Goal: Information Seeking & Learning: Learn about a topic

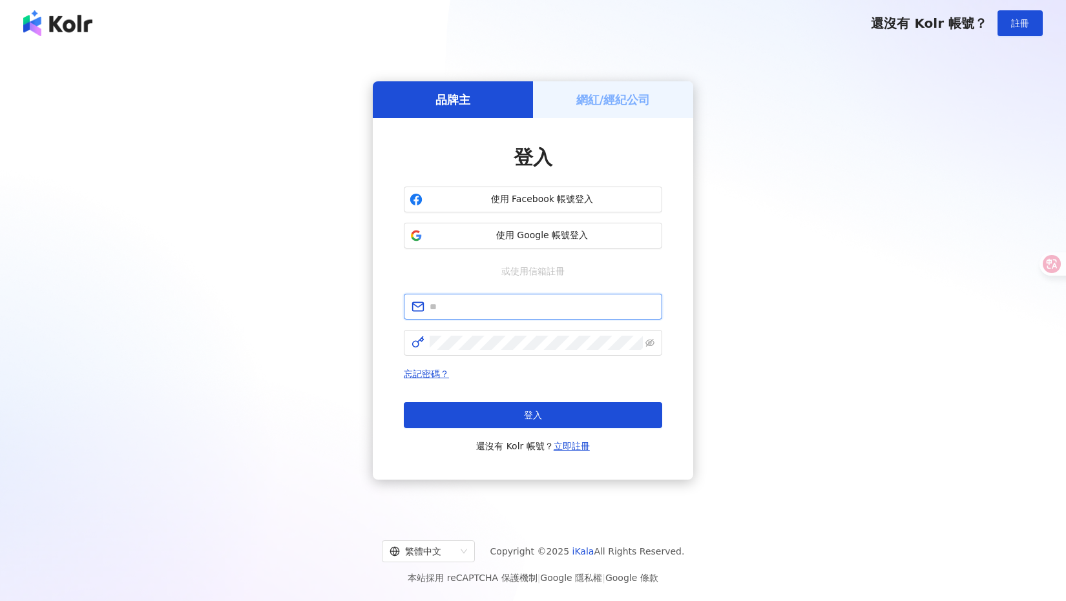
click at [506, 308] on input "text" at bounding box center [542, 307] width 225 height 14
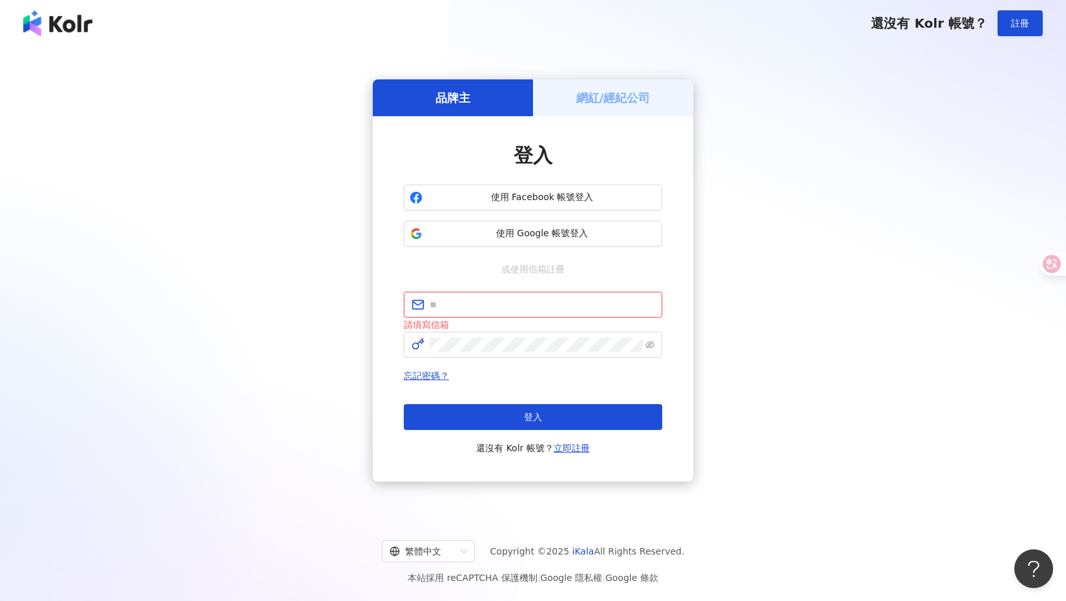
type input "**********"
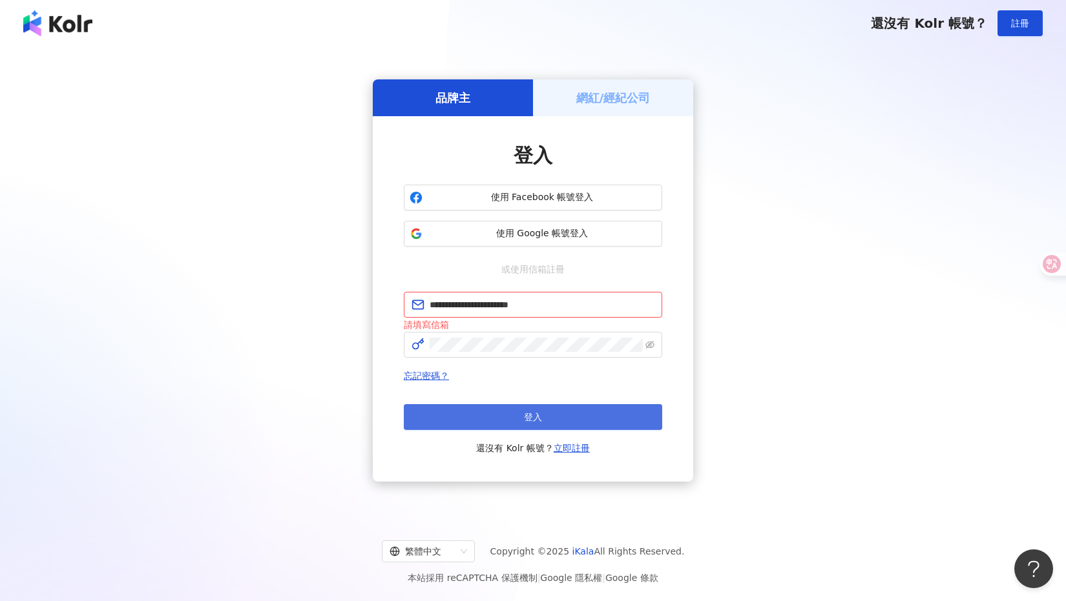
click at [525, 421] on span "登入" at bounding box center [533, 417] width 18 height 10
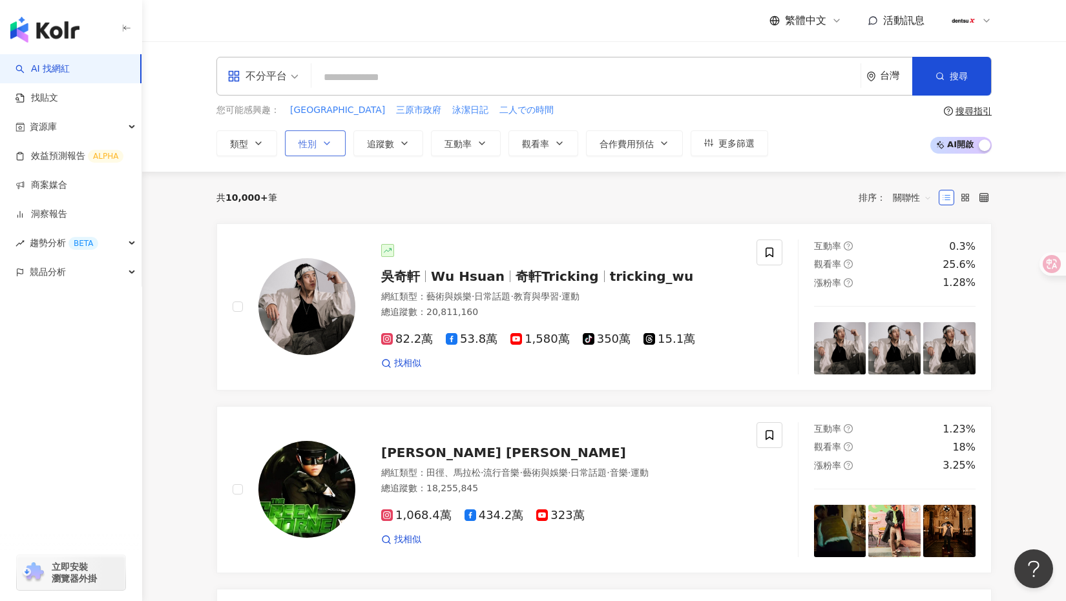
click at [322, 143] on icon "button" at bounding box center [327, 143] width 10 height 10
click at [311, 224] on span "女" at bounding box center [317, 220] width 19 height 14
click at [496, 189] on div "共 10,000+ 筆 排序： 關聯性" at bounding box center [603, 197] width 775 height 21
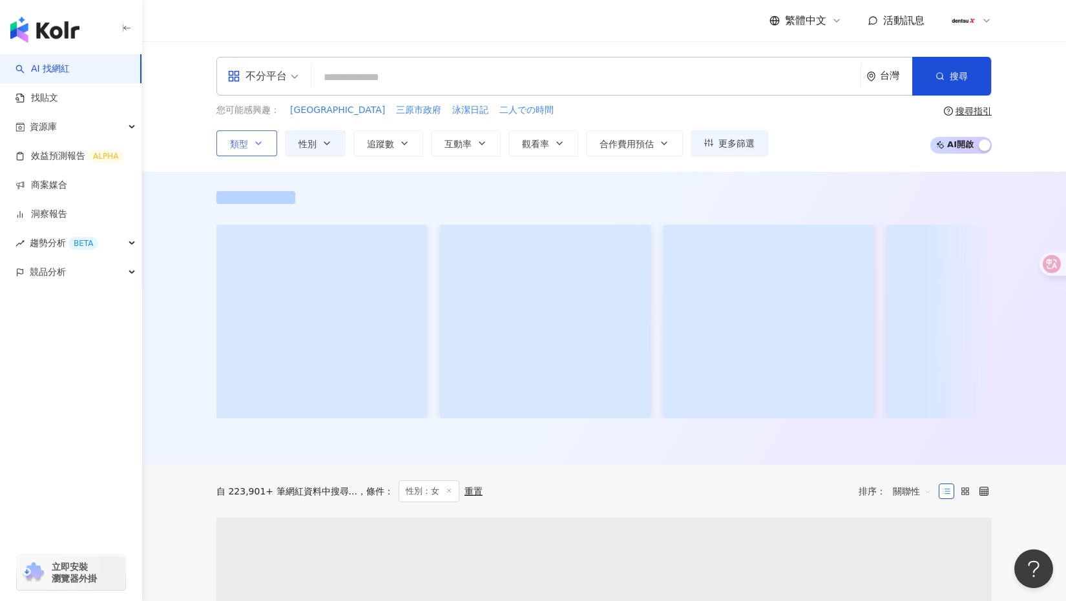
click at [262, 144] on icon "button" at bounding box center [258, 143] width 10 height 10
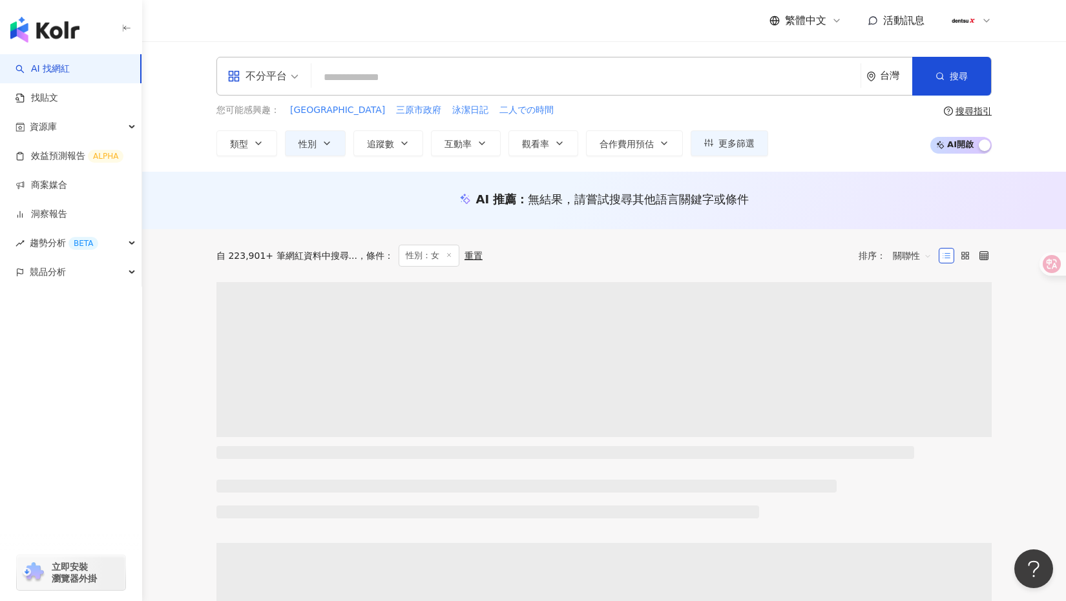
click at [775, 200] on div "AI 推薦 ： 無結果，請嘗試搜尋其他語言關鍵字或條件" at bounding box center [603, 199] width 775 height 16
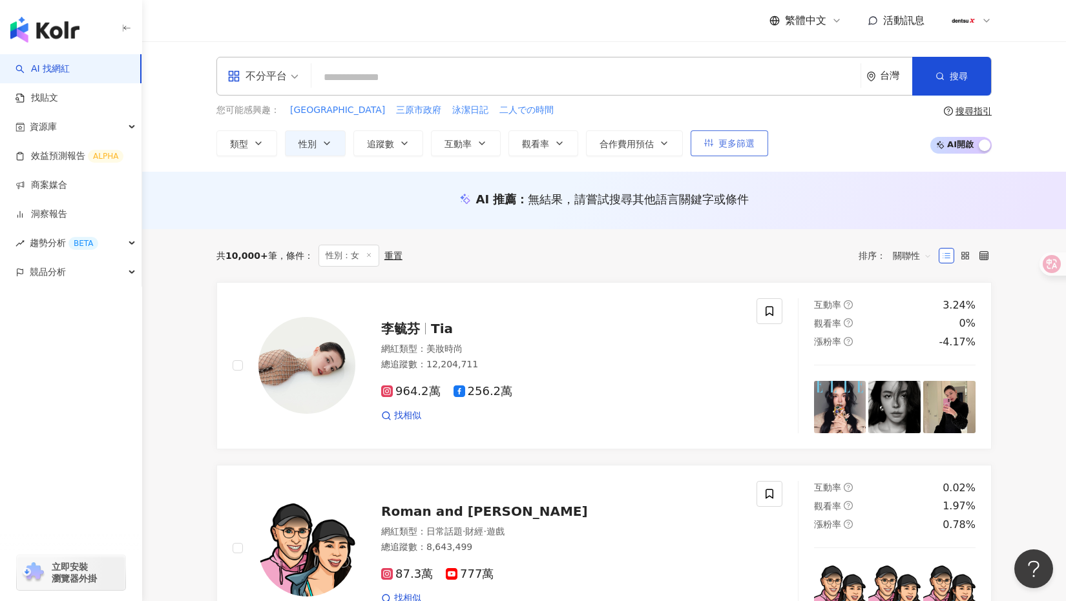
click at [737, 150] on button "更多篩選" at bounding box center [730, 144] width 78 height 26
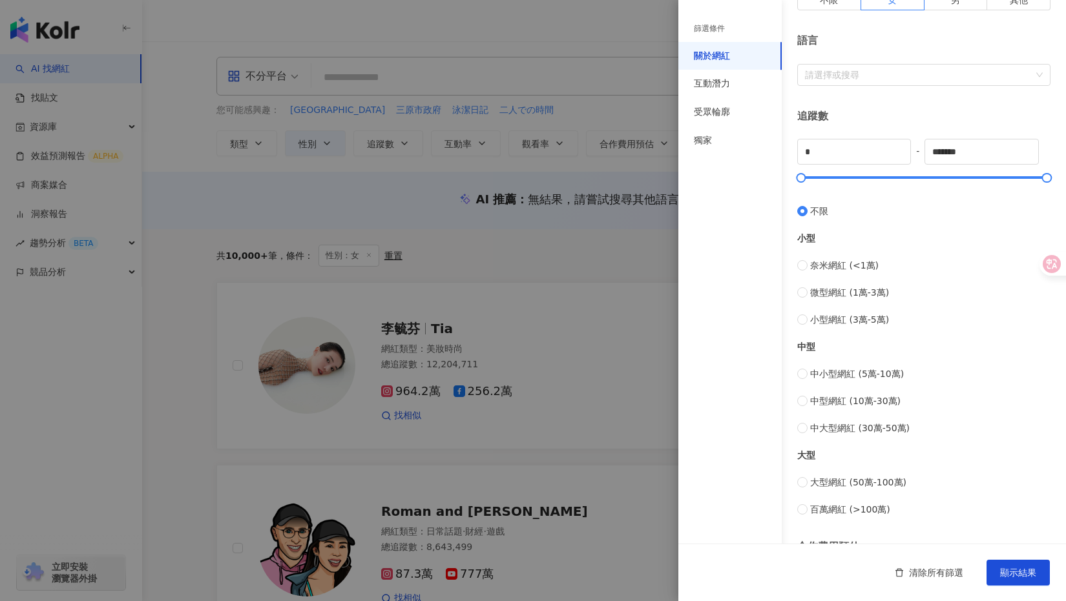
scroll to position [294, 0]
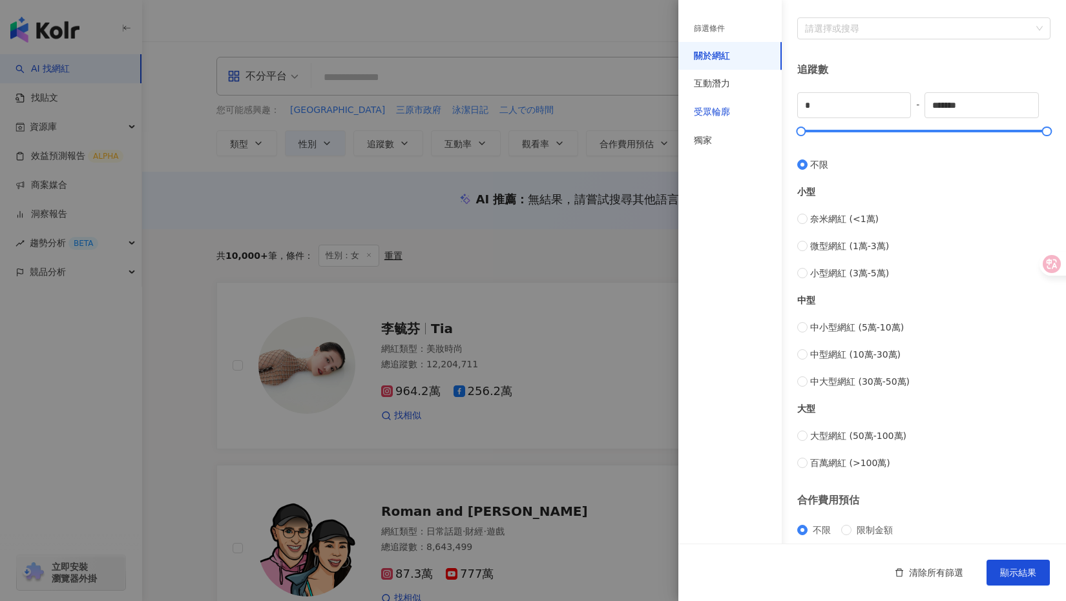
click at [720, 111] on div "受眾輪廓" at bounding box center [712, 112] width 36 height 13
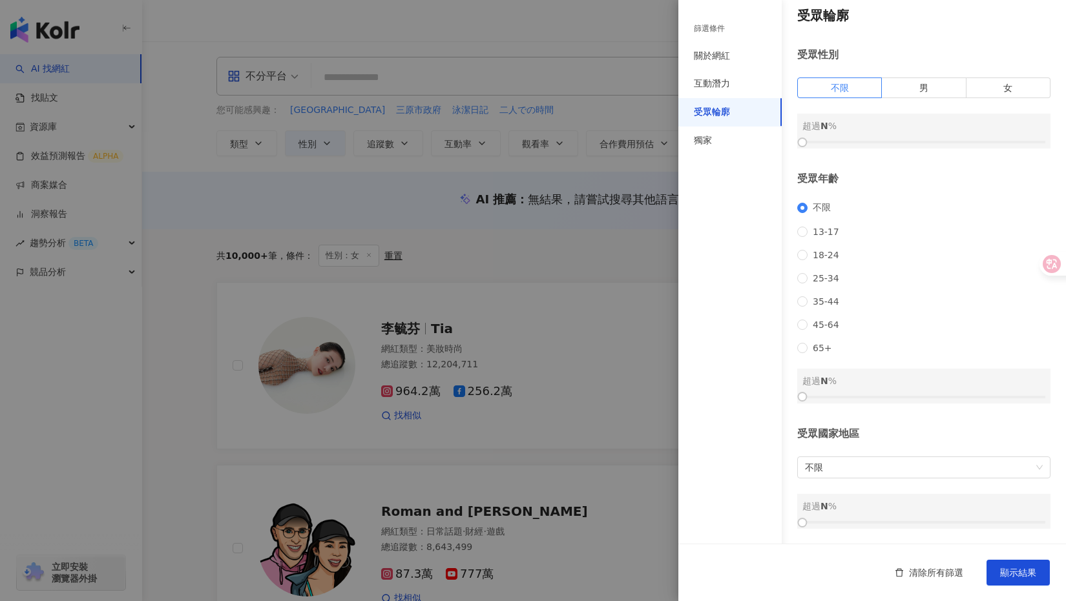
scroll to position [30, 0]
click at [1032, 572] on span "顯示結果" at bounding box center [1018, 573] width 36 height 10
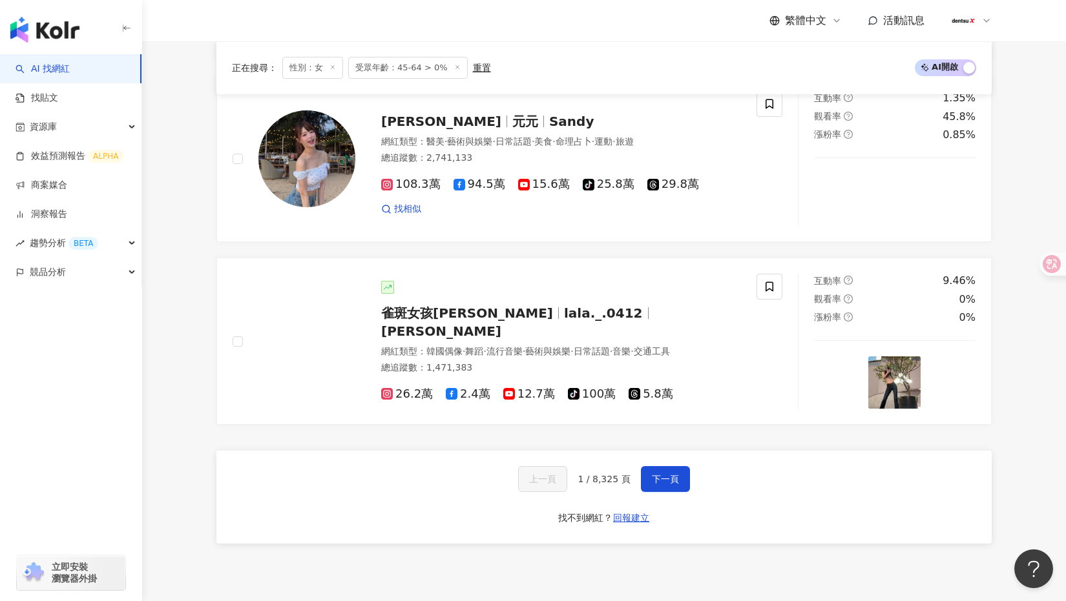
scroll to position [2150, 0]
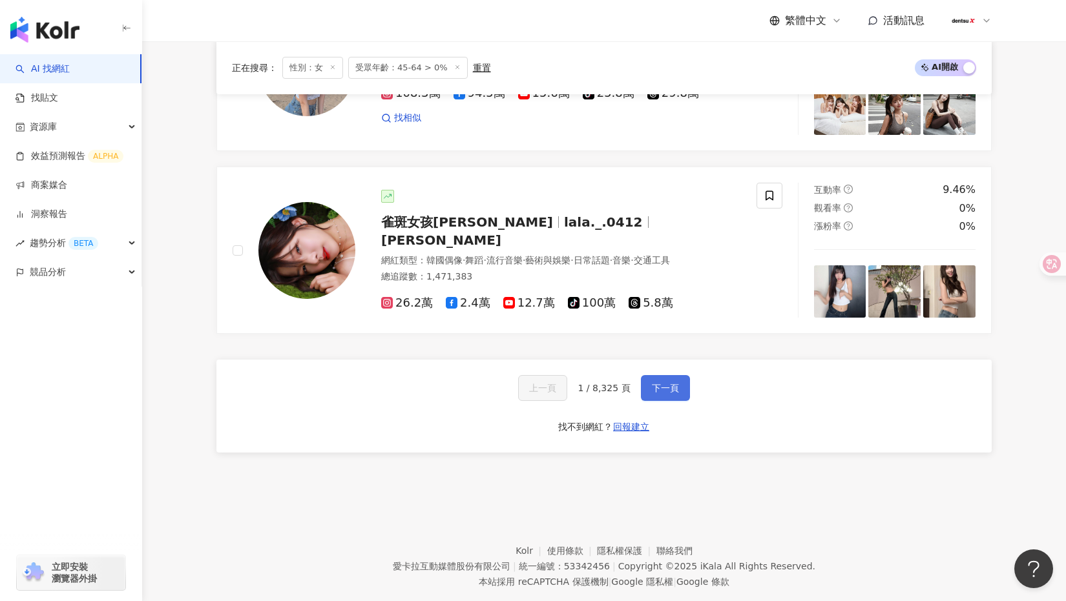
click at [656, 383] on span "下一頁" at bounding box center [665, 388] width 27 height 10
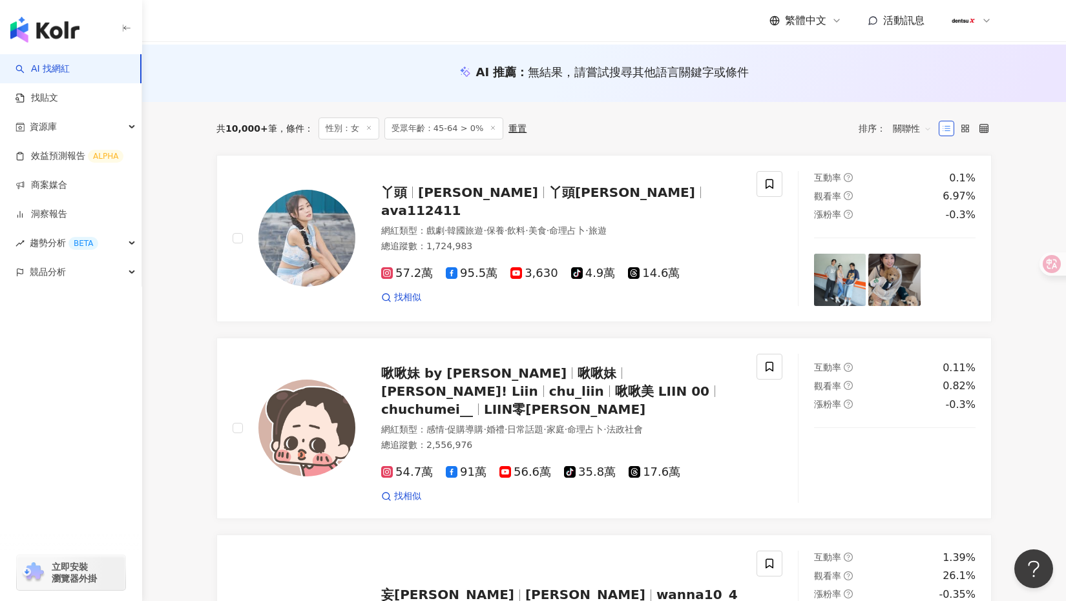
scroll to position [0, 0]
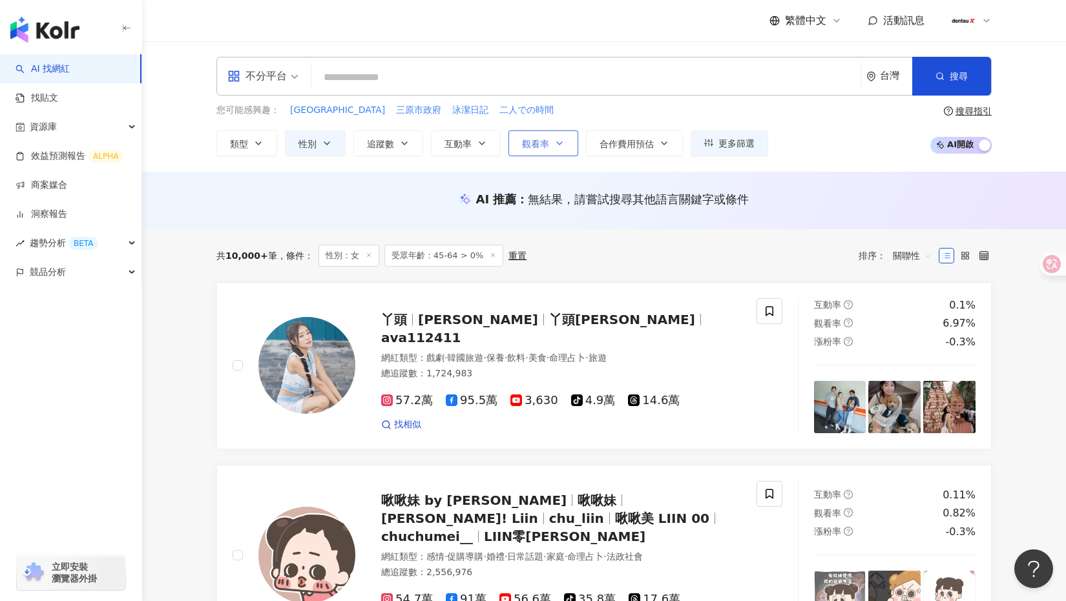
click at [544, 144] on span "觀看率" at bounding box center [535, 144] width 27 height 10
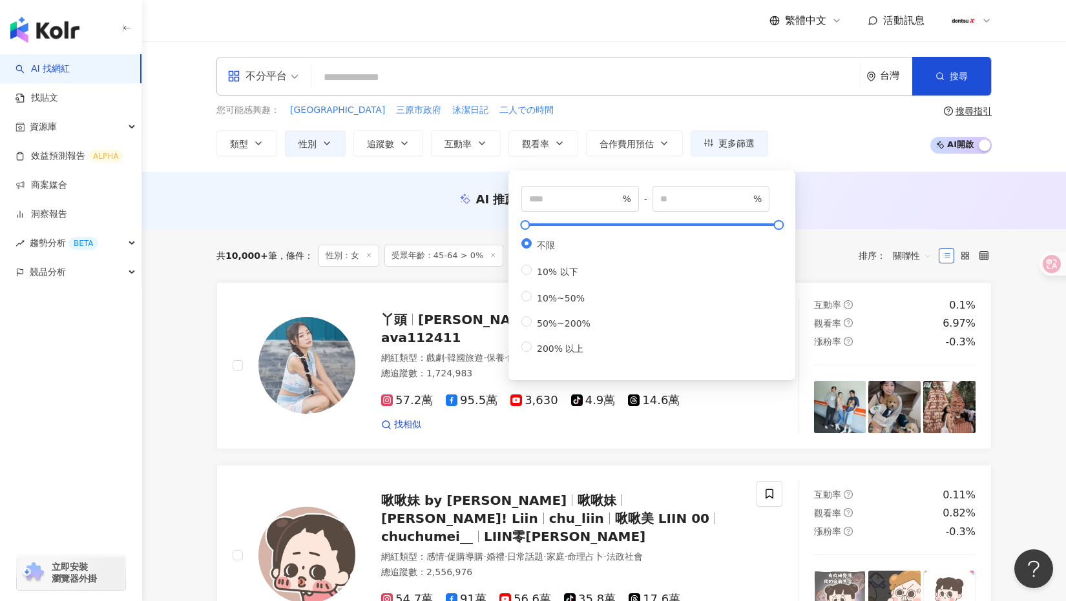
click at [409, 216] on div "AI 推薦 ： 無結果，請嘗試搜尋其他語言關鍵字或條件" at bounding box center [604, 200] width 924 height 57
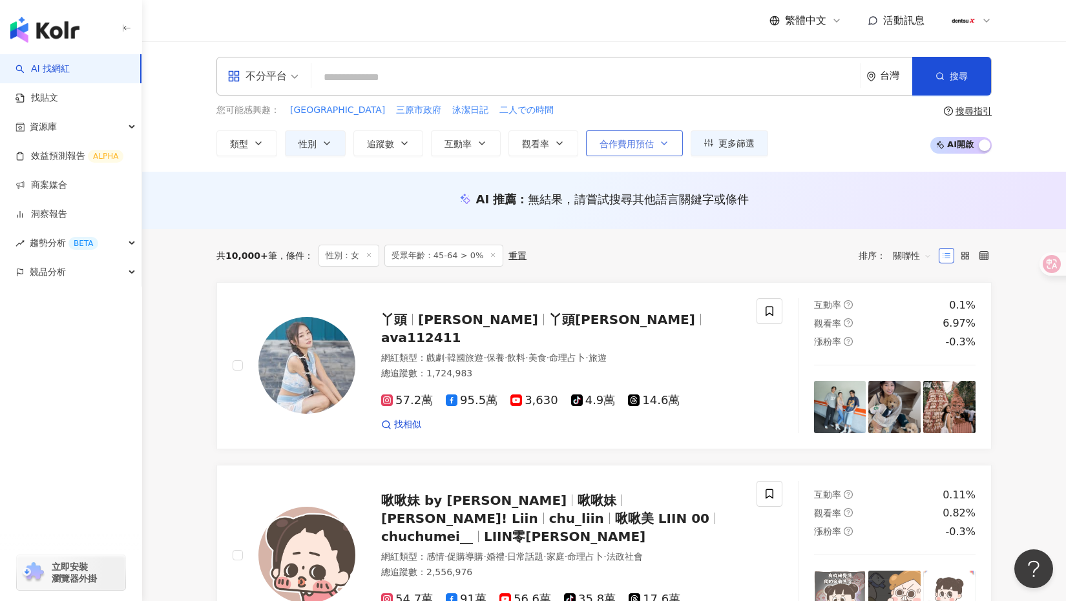
click at [628, 148] on span "合作費用預估" at bounding box center [627, 144] width 54 height 10
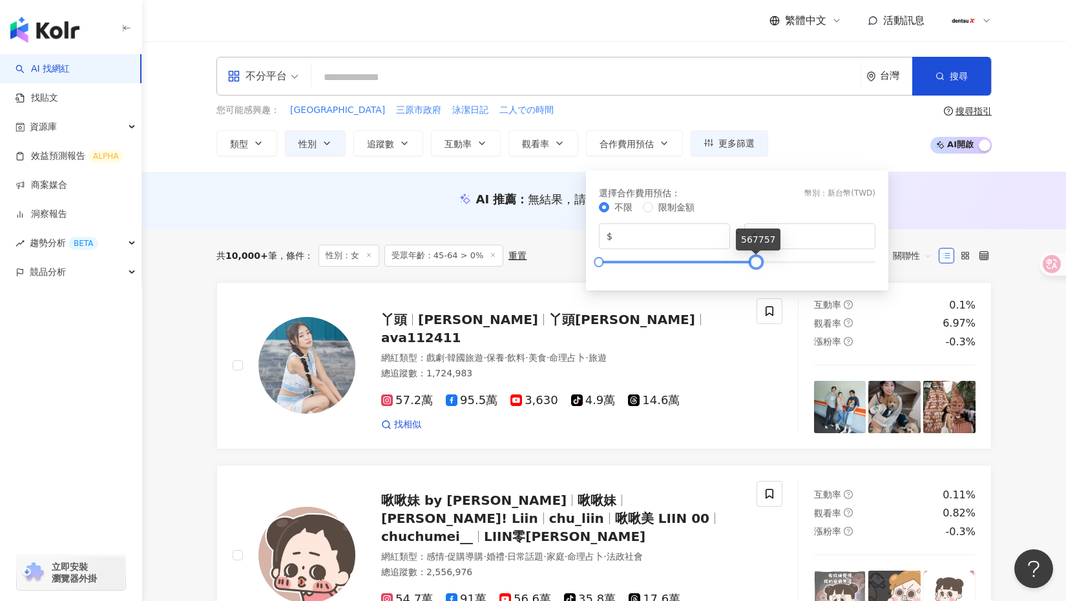
type input "******"
drag, startPoint x: 871, startPoint y: 263, endPoint x: 751, endPoint y: 266, distance: 120.2
click at [751, 266] on div at bounding box center [754, 261] width 7 height 7
click at [790, 134] on div "您可能感興趣： 三原市 三原市政府 泳潔日記 二人での時間 類型 性別 追蹤數 互動率 觀看率 合作費用預估 更多篩選 篩選條件 關於網紅 互動潛力 受眾輪廓…" at bounding box center [603, 129] width 775 height 53
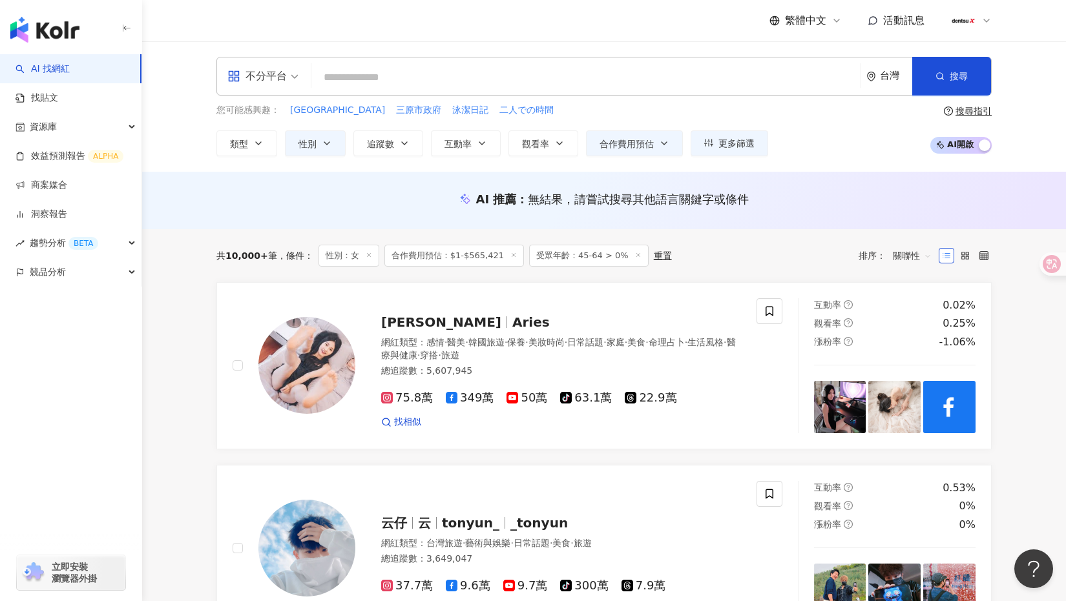
click at [635, 255] on icon at bounding box center [638, 255] width 6 height 6
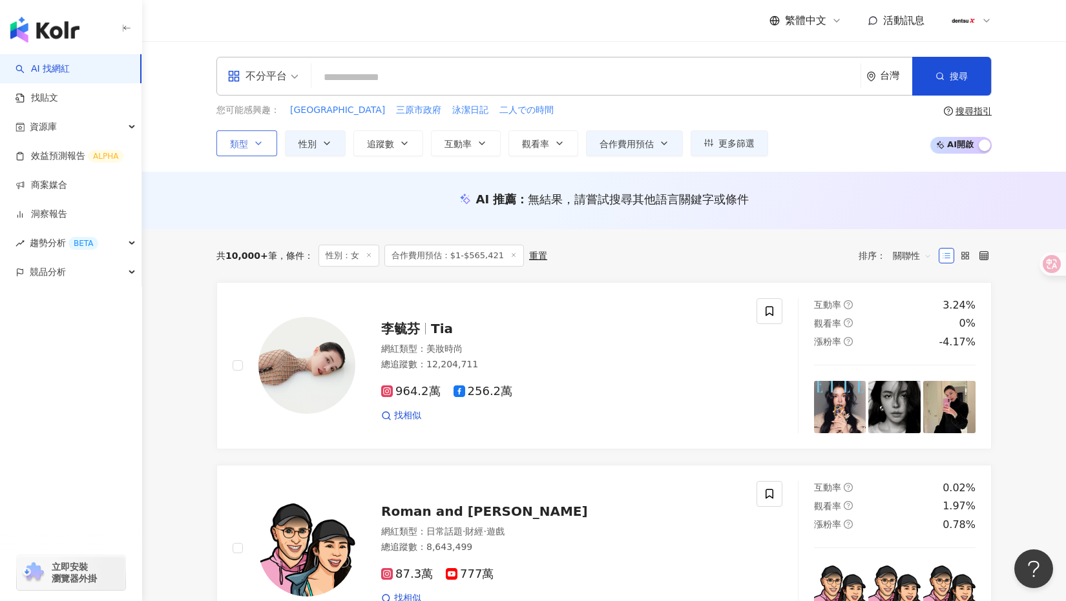
click at [235, 140] on span "類型" at bounding box center [239, 144] width 18 height 10
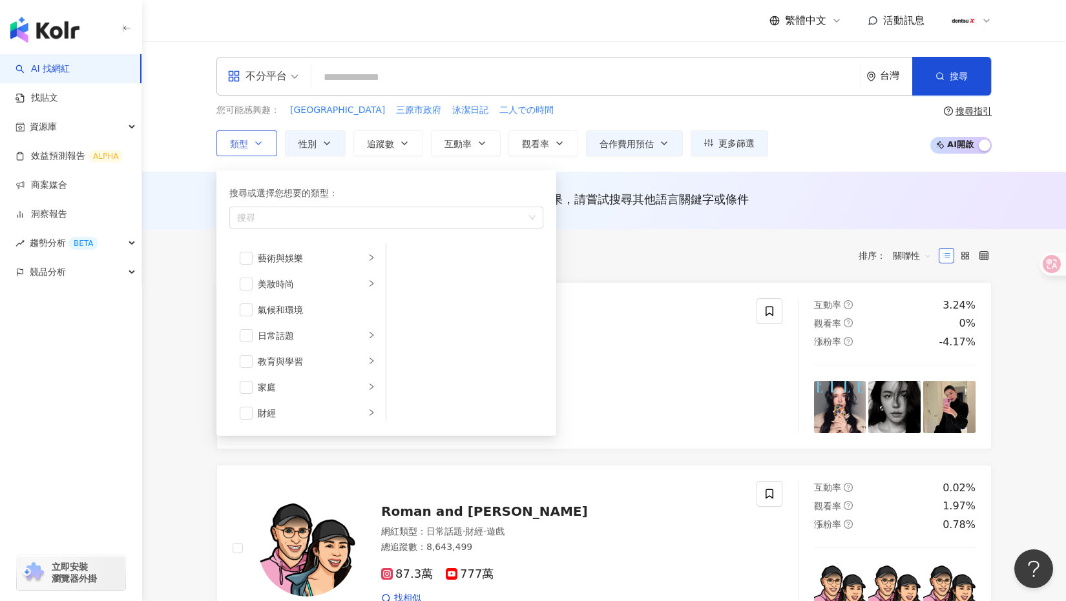
click at [235, 140] on span "類型" at bounding box center [239, 144] width 18 height 10
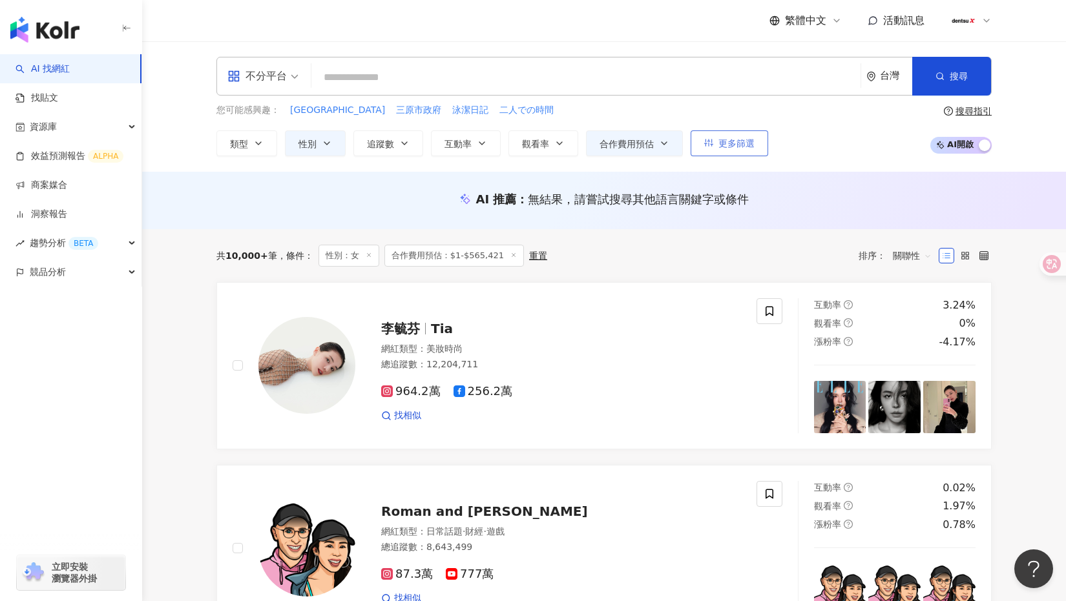
click at [733, 140] on span "更多篩選" at bounding box center [736, 143] width 36 height 10
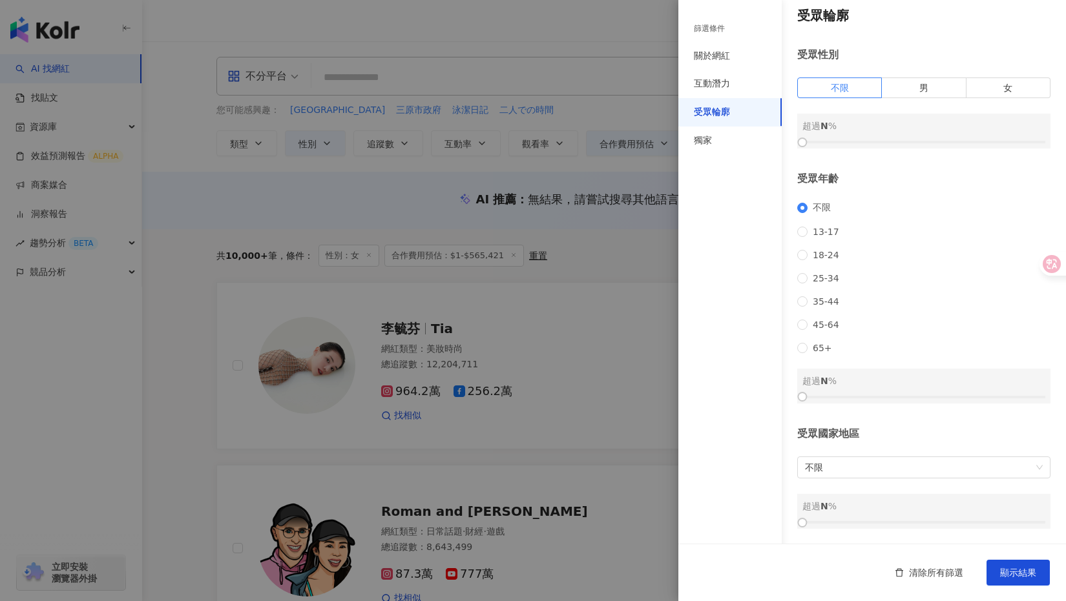
drag, startPoint x: 800, startPoint y: 397, endPoint x: 838, endPoint y: 400, distance: 37.6
click at [838, 400] on div at bounding box center [923, 397] width 243 height 8
drag, startPoint x: 805, startPoint y: 398, endPoint x: 853, endPoint y: 402, distance: 48.0
click at [853, 401] on div at bounding box center [851, 396] width 7 height 7
click at [1007, 572] on span "顯示結果" at bounding box center [1018, 573] width 36 height 10
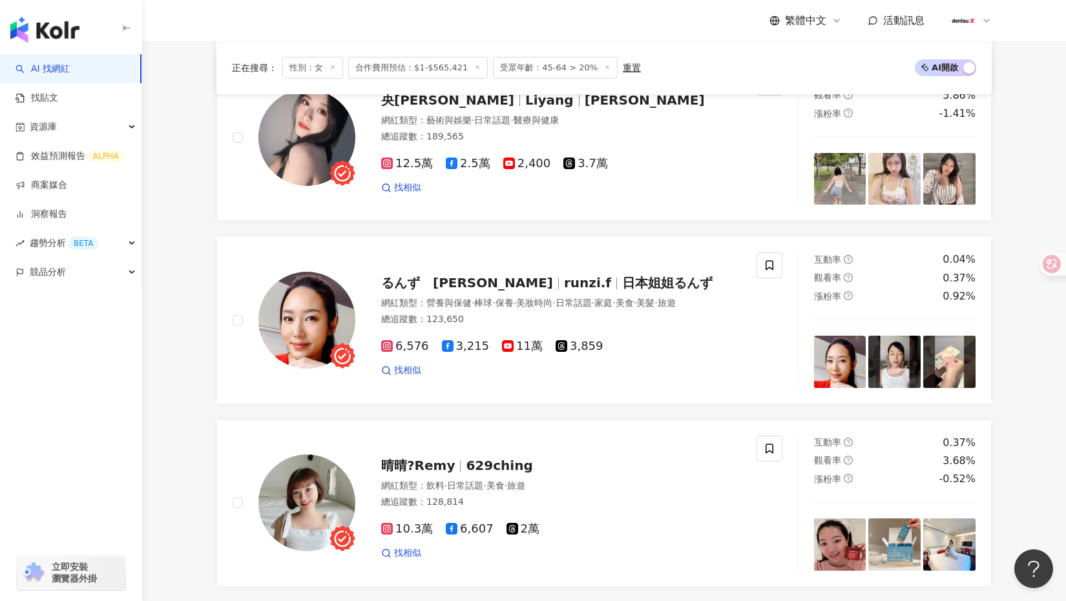
scroll to position [2193, 0]
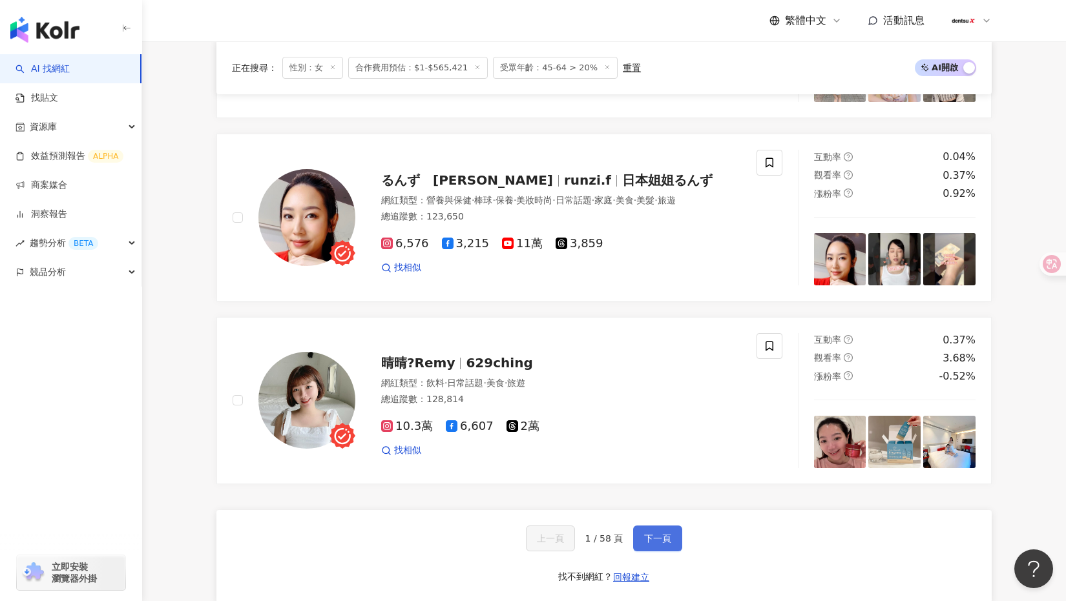
click at [649, 530] on button "下一頁" at bounding box center [657, 539] width 49 height 26
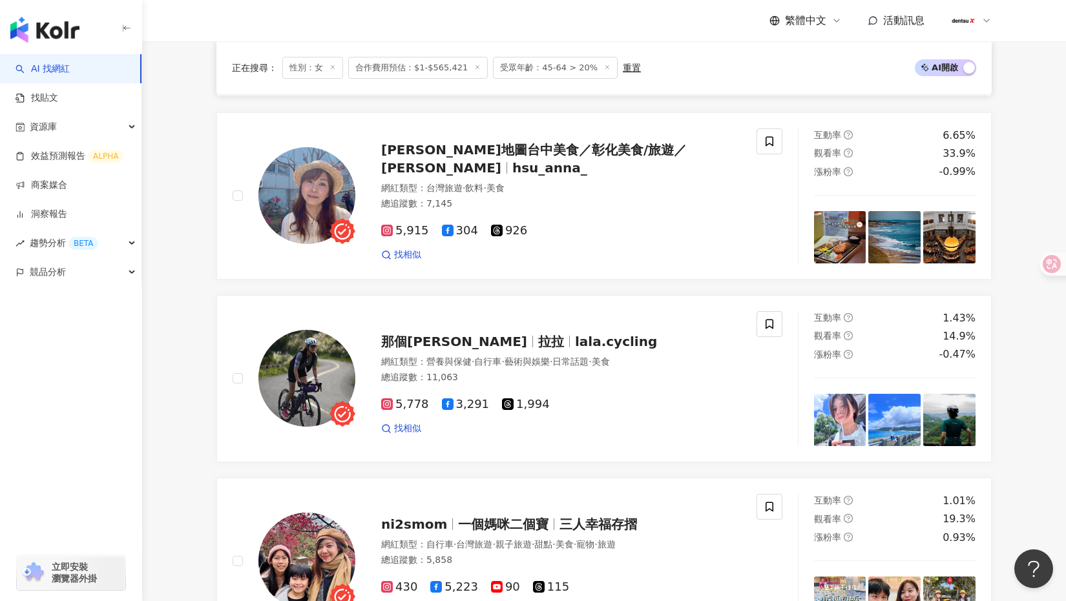
scroll to position [2407, 0]
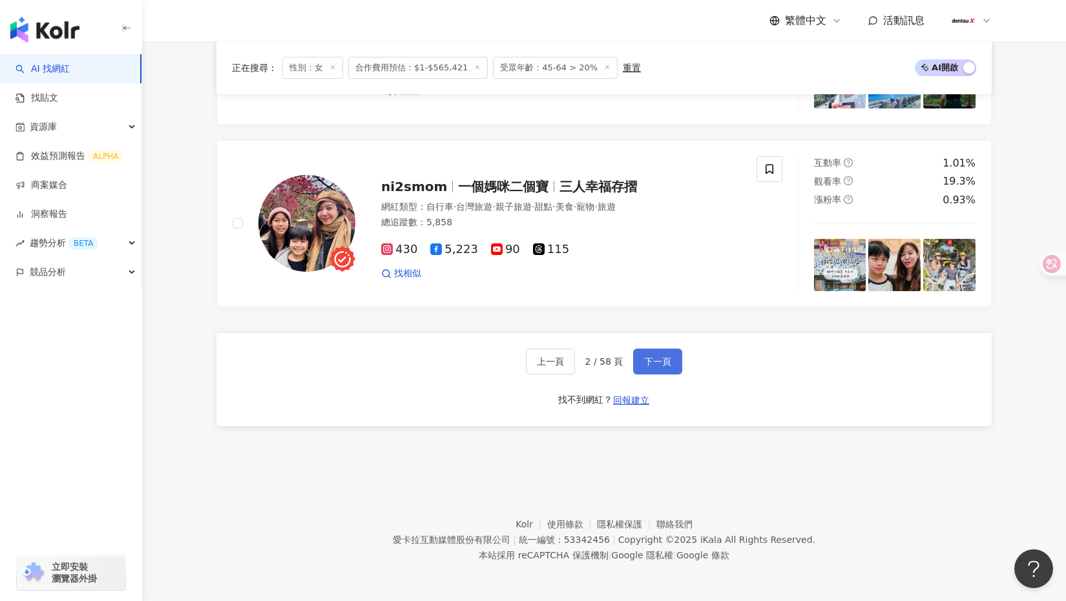
click at [660, 362] on span "下一頁" at bounding box center [657, 362] width 27 height 10
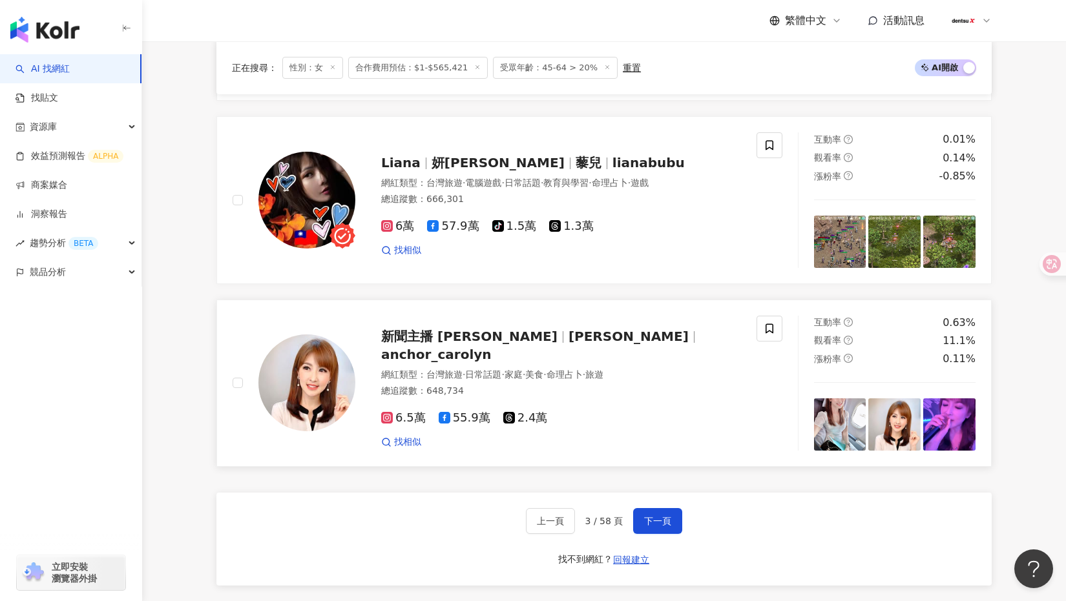
scroll to position [2370, 0]
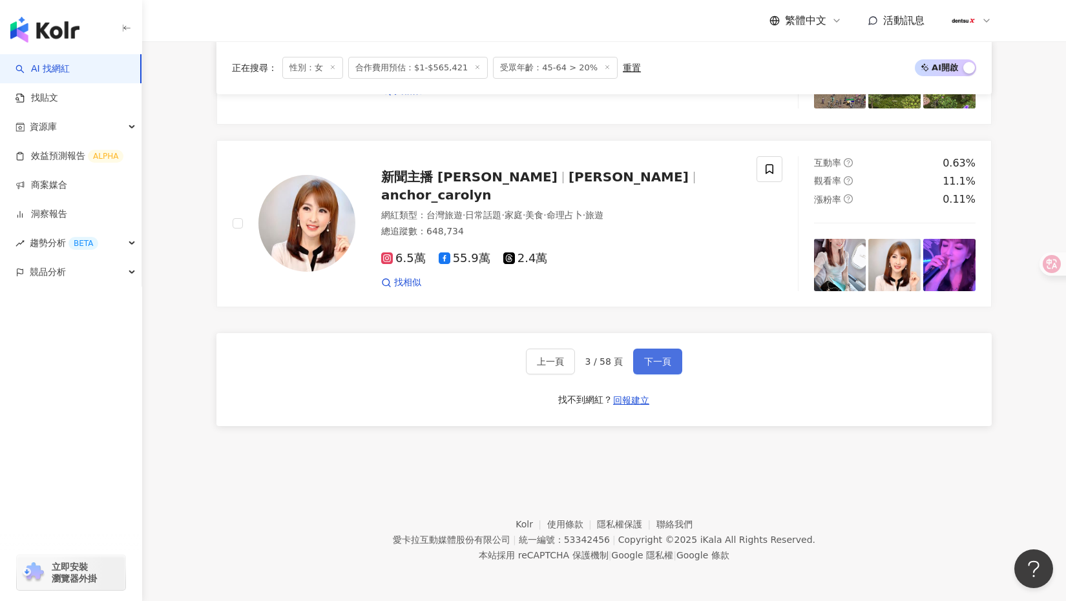
click at [663, 362] on span "下一頁" at bounding box center [657, 362] width 27 height 10
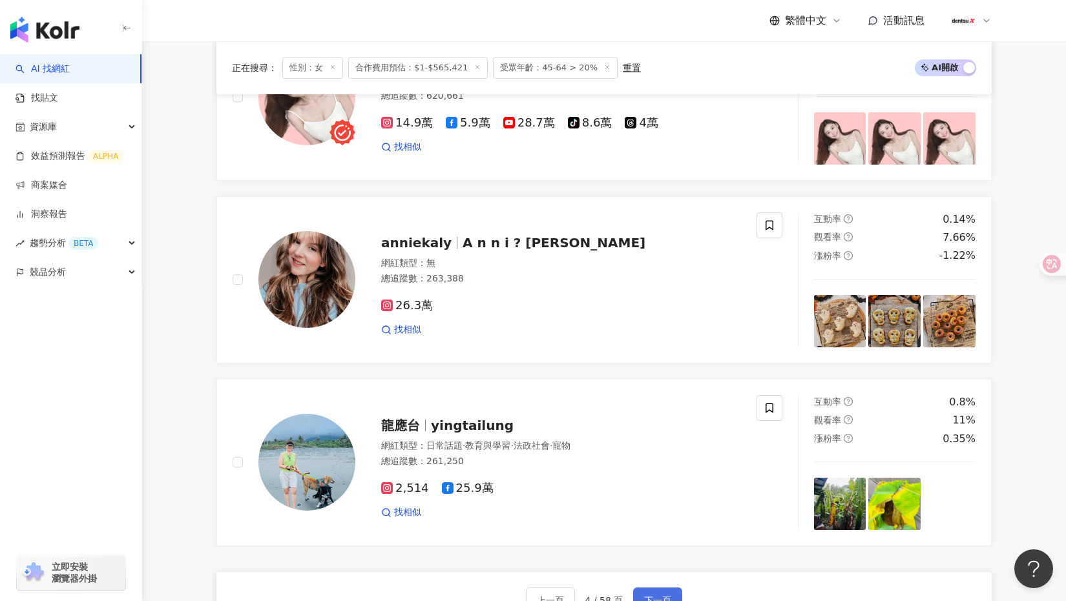
scroll to position [2245, 0]
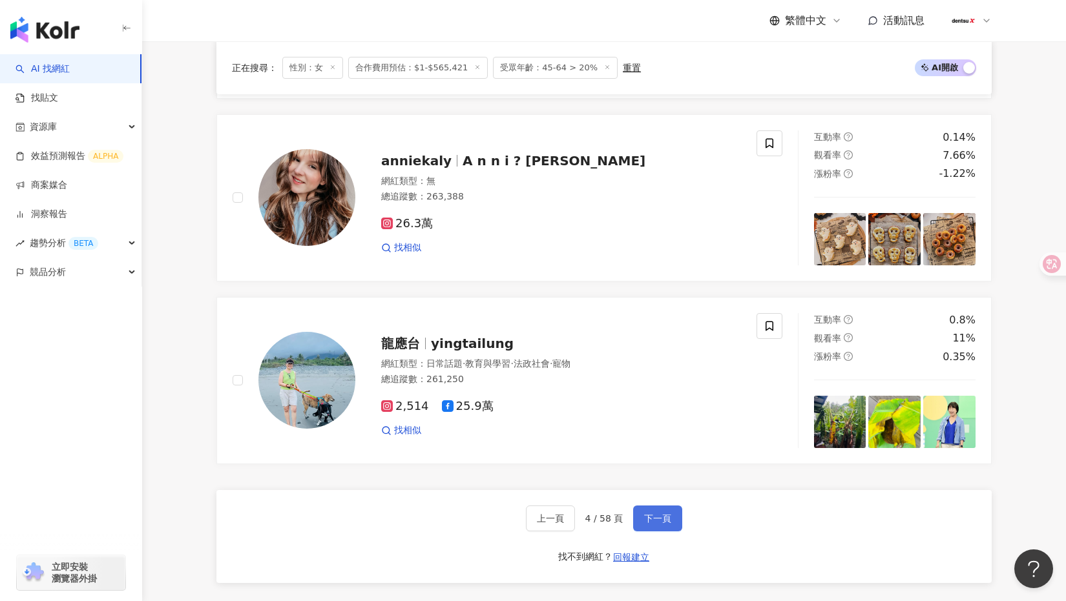
click at [660, 514] on span "下一頁" at bounding box center [657, 519] width 27 height 10
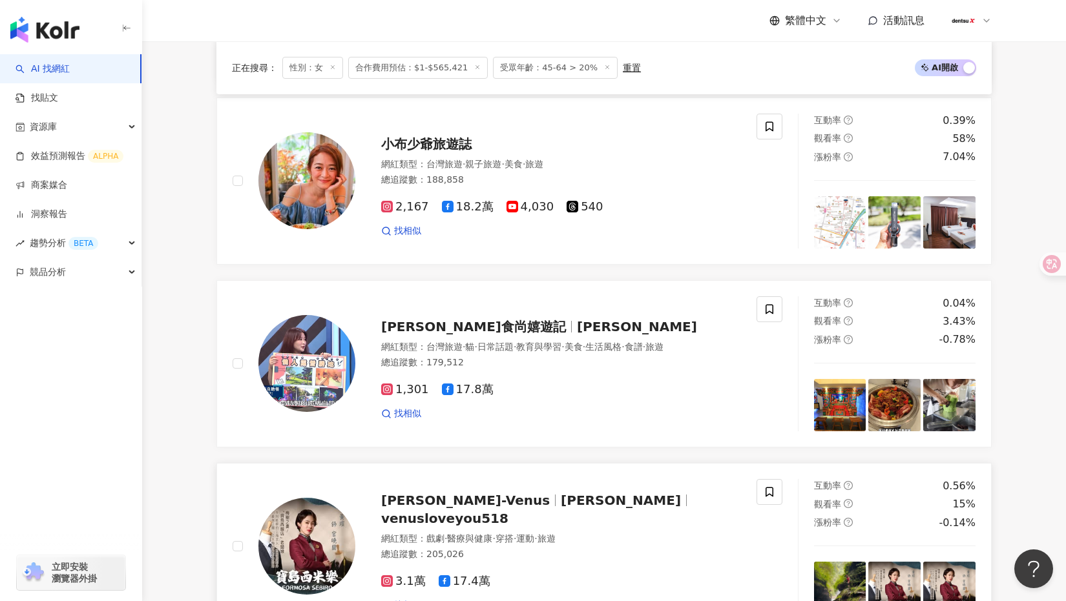
scroll to position [2299, 0]
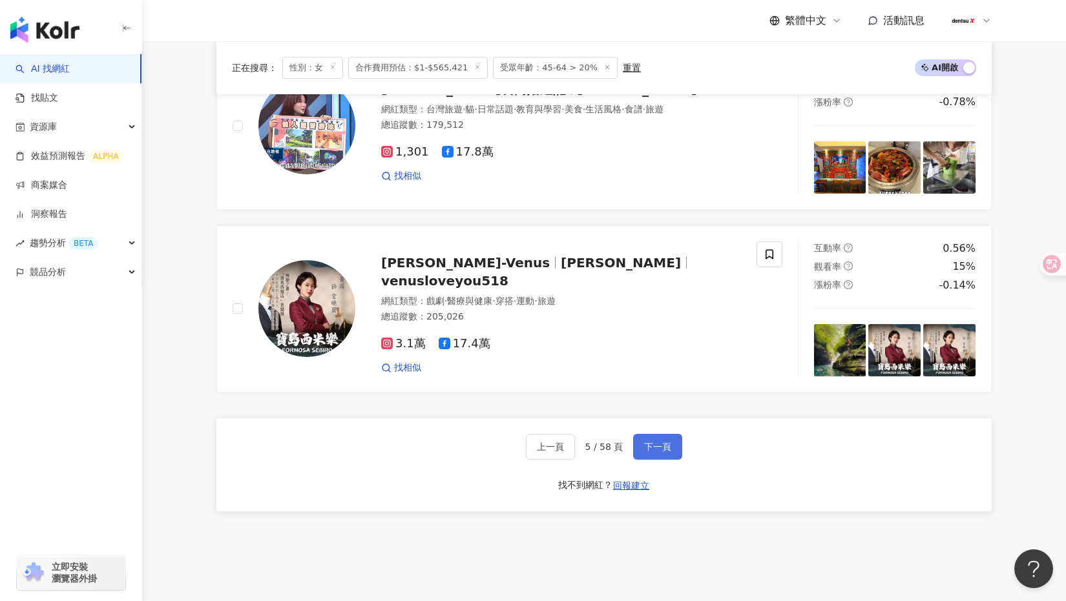
click at [665, 442] on span "下一頁" at bounding box center [657, 447] width 27 height 10
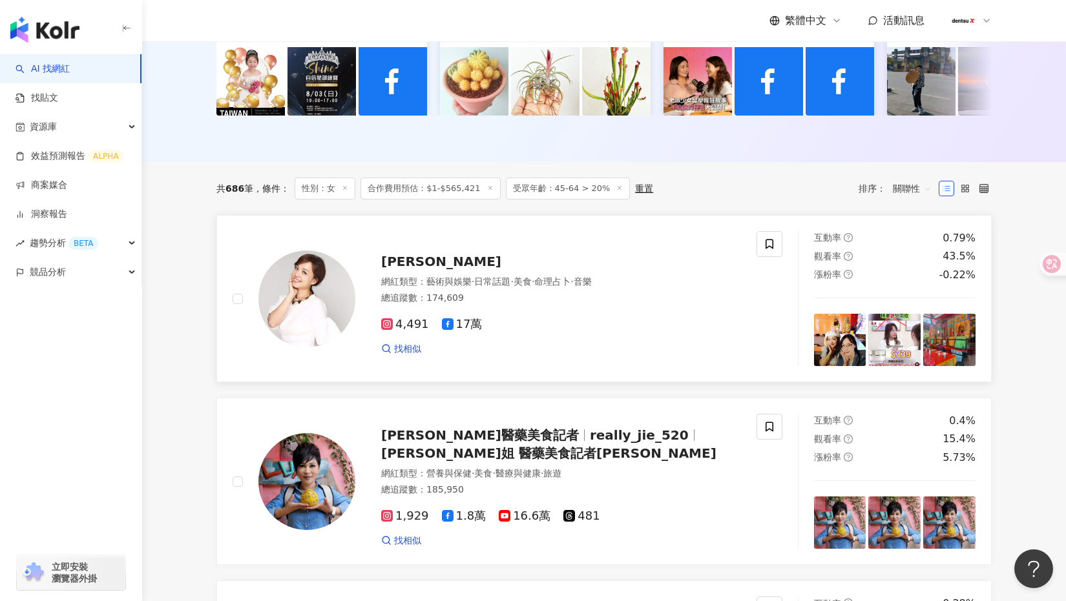
scroll to position [202, 0]
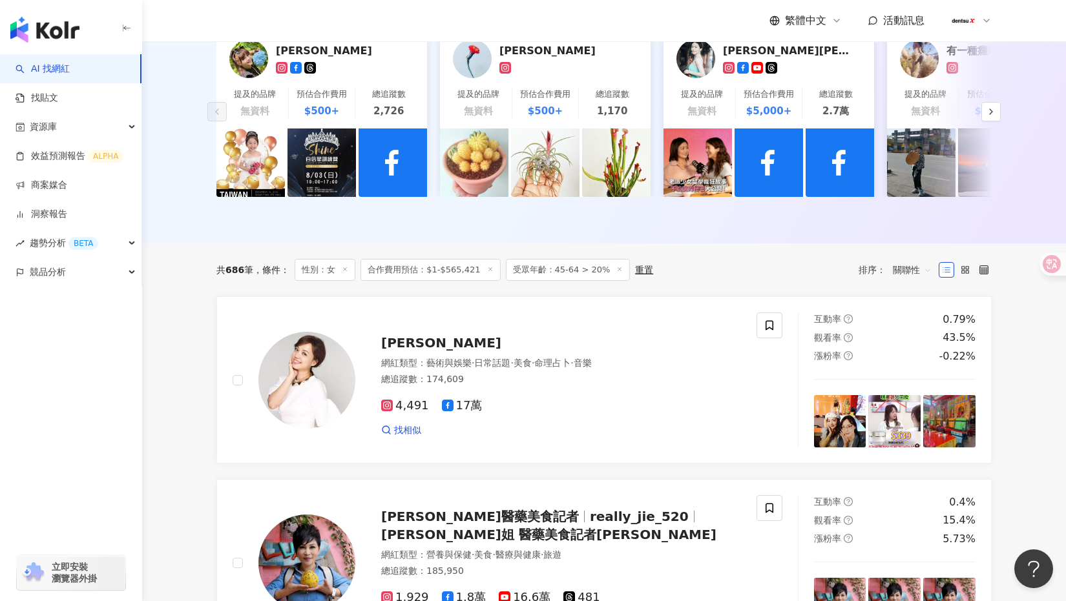
click at [616, 269] on icon at bounding box center [619, 269] width 6 height 6
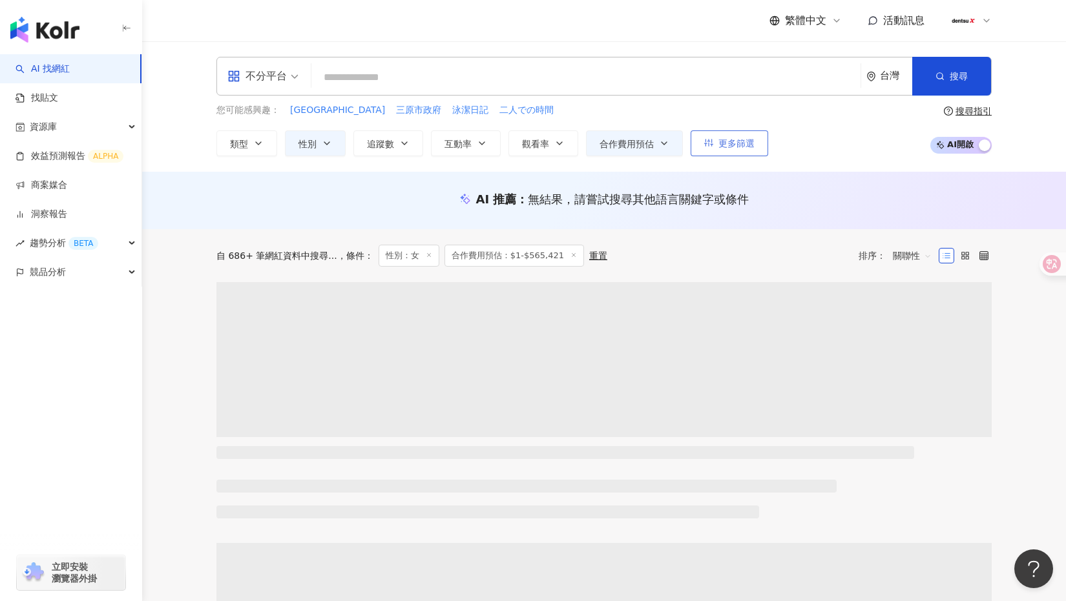
click at [725, 147] on span "更多篩選" at bounding box center [736, 143] width 36 height 10
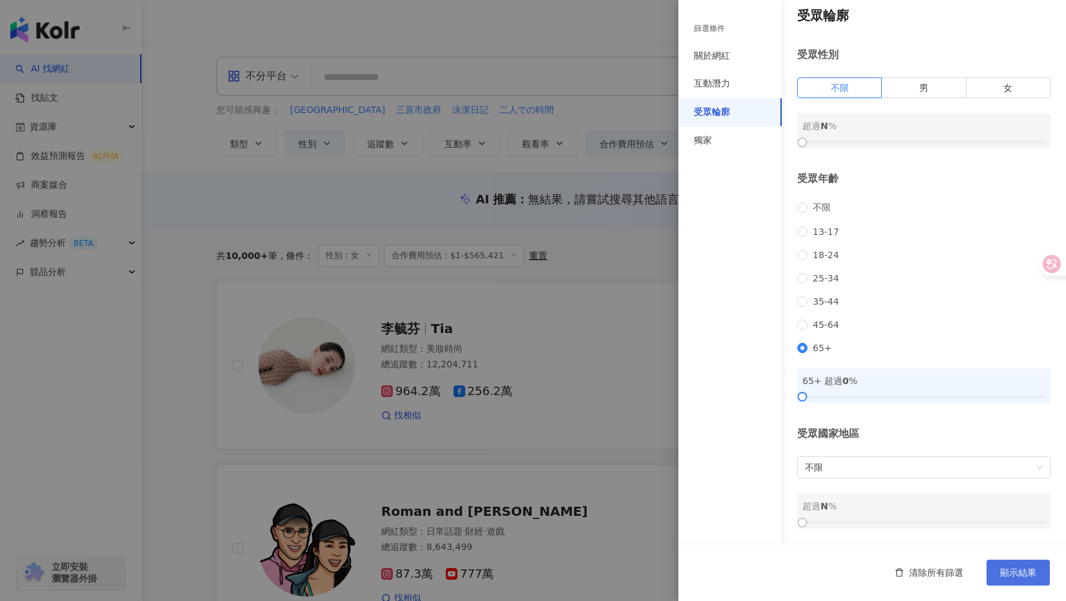
click at [1007, 574] on span "顯示結果" at bounding box center [1018, 573] width 36 height 10
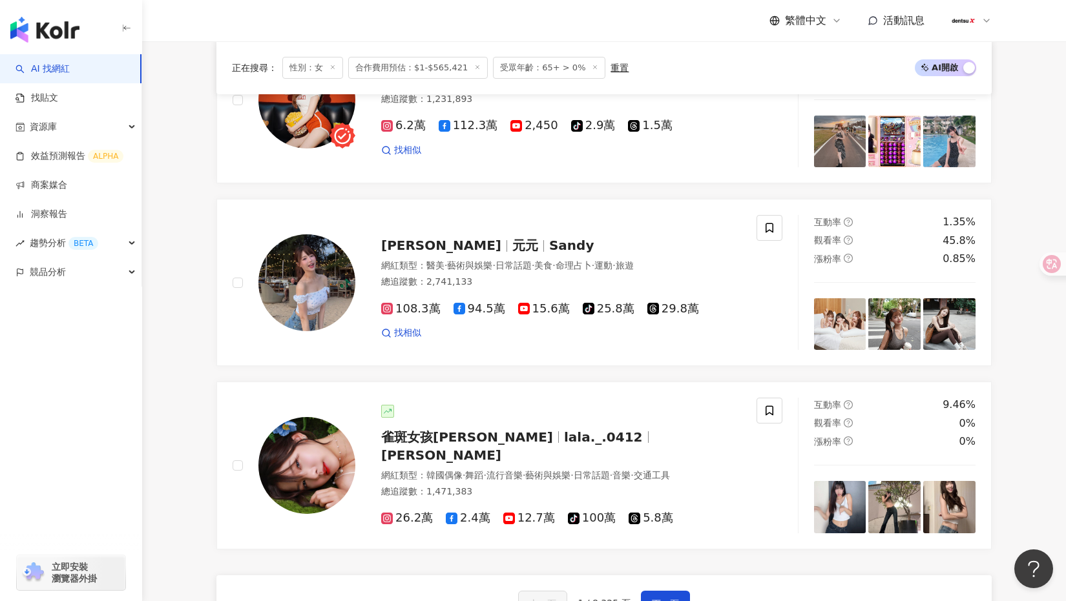
scroll to position [2196, 0]
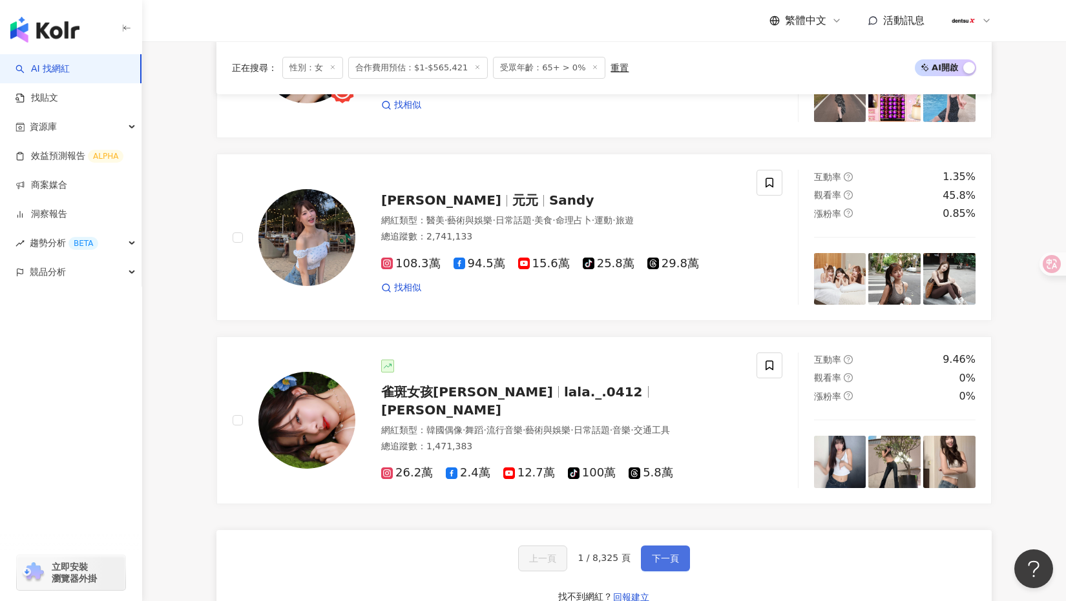
click at [648, 546] on button "下一頁" at bounding box center [665, 559] width 49 height 26
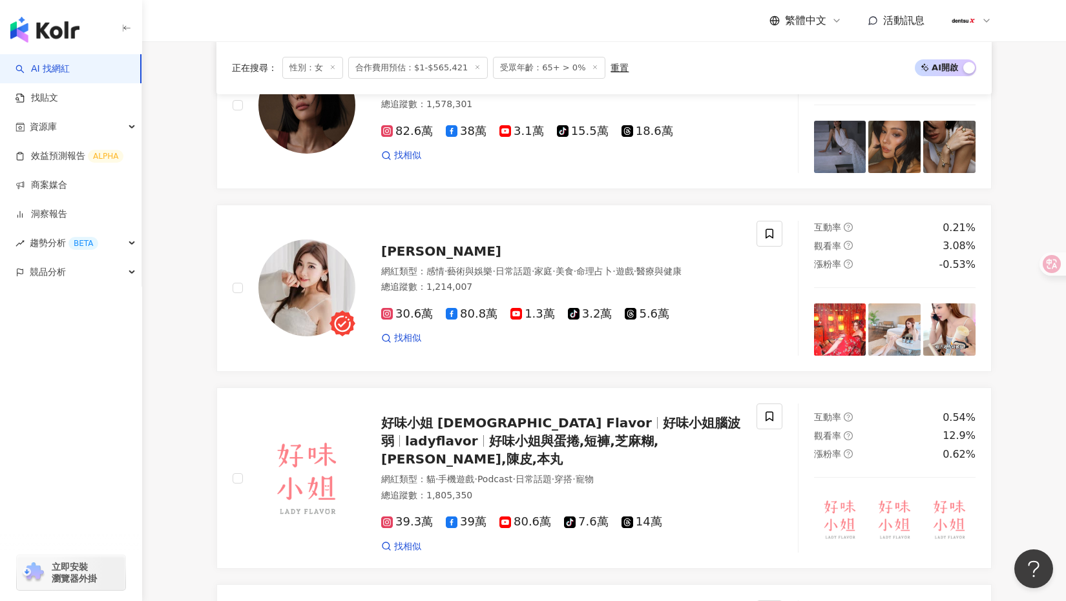
scroll to position [2397, 0]
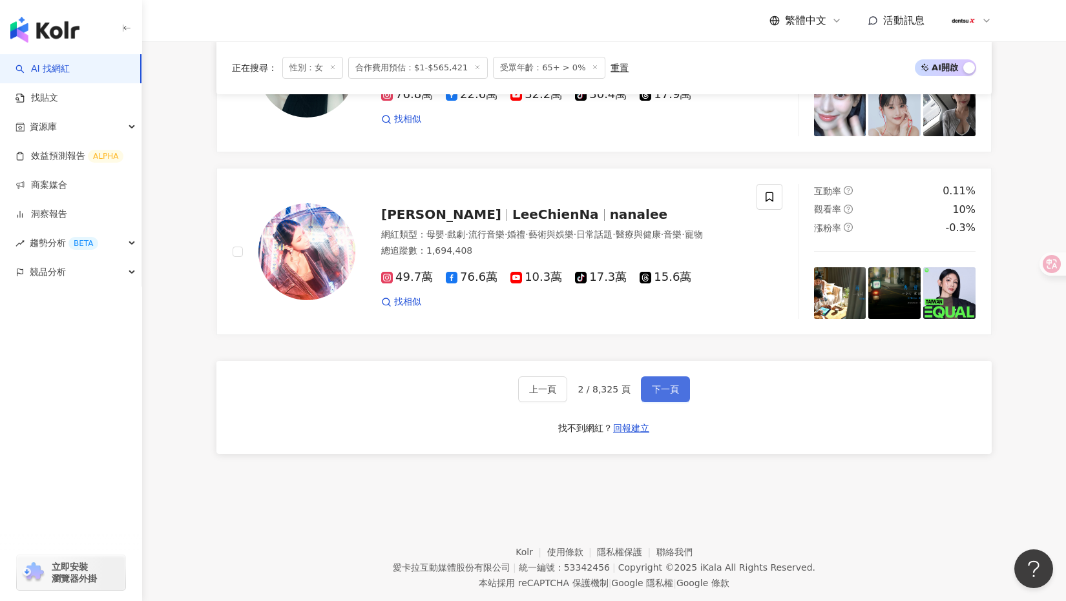
click at [667, 384] on span "下一頁" at bounding box center [665, 389] width 27 height 10
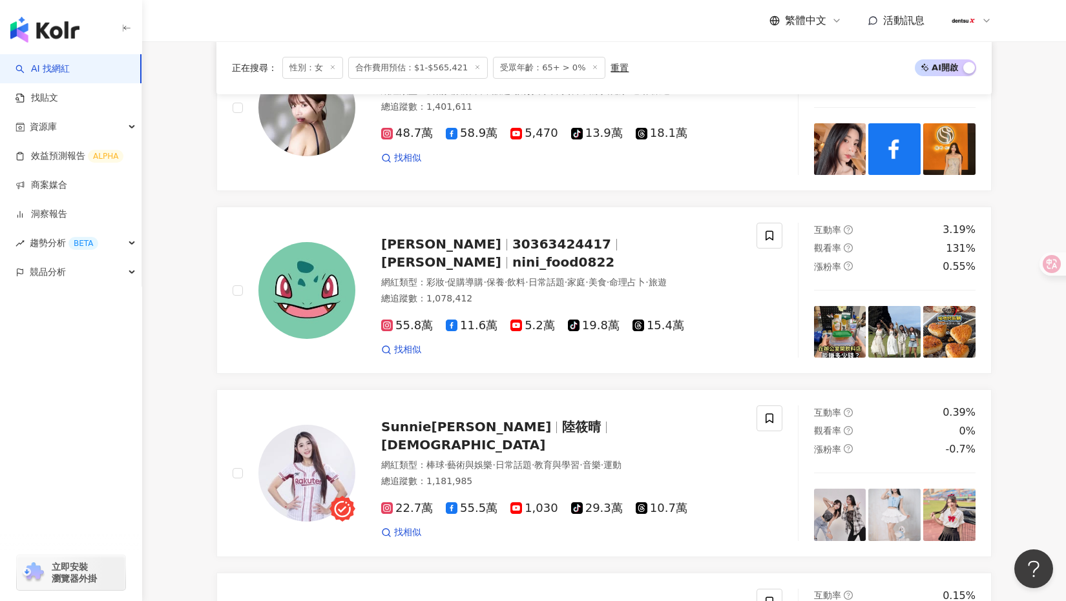
scroll to position [2370, 0]
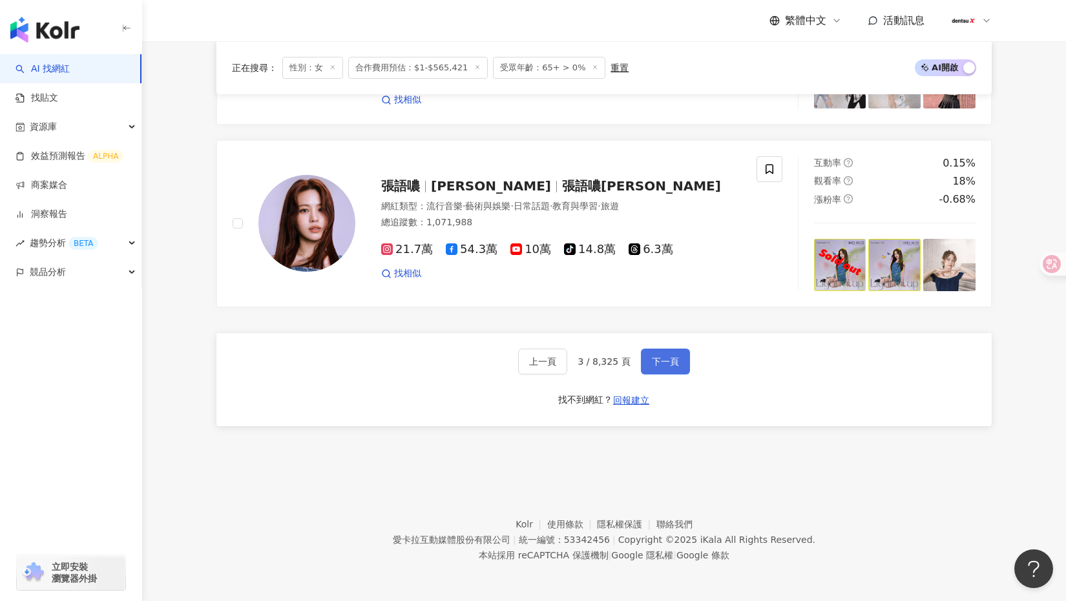
click at [660, 359] on span "下一頁" at bounding box center [665, 362] width 27 height 10
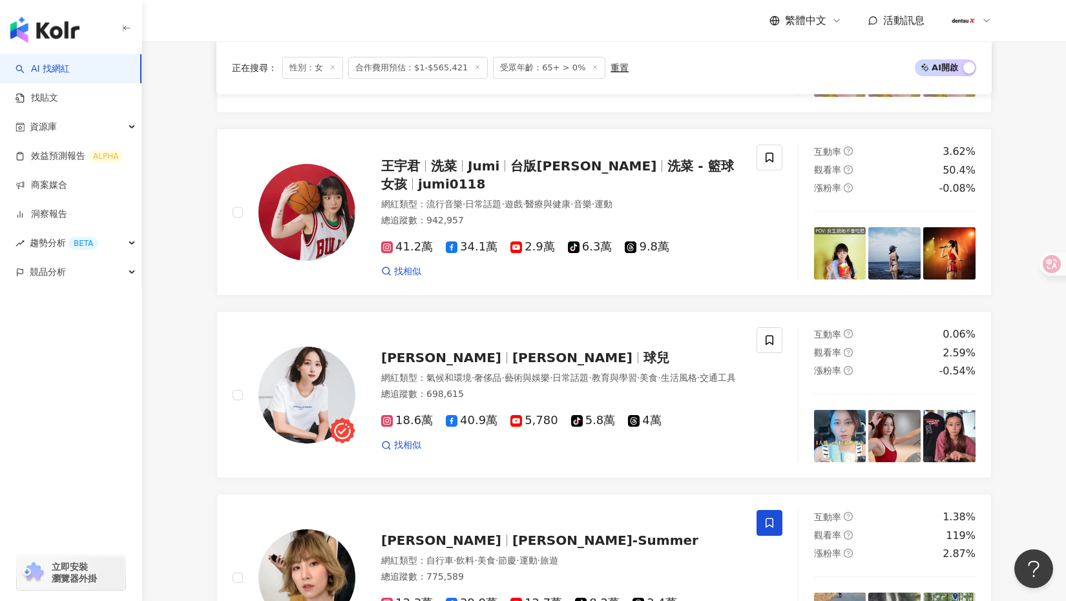
scroll to position [2373, 0]
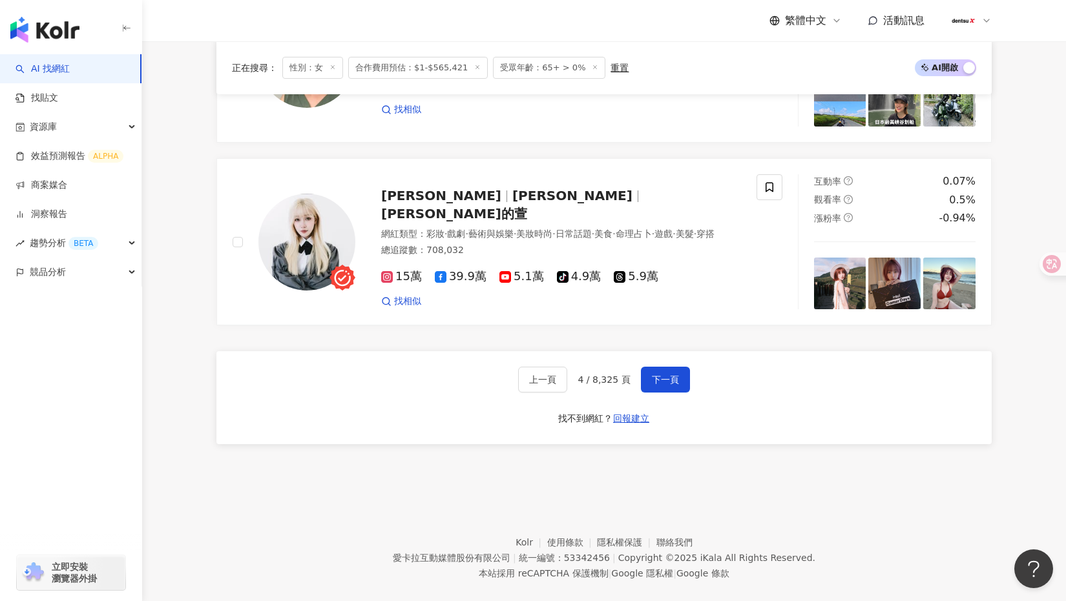
click at [672, 351] on div "上一頁 4 / 8,325 頁 下一頁 找不到網紅？ 回報建立" at bounding box center [603, 397] width 775 height 93
click at [670, 367] on button "下一頁" at bounding box center [665, 380] width 49 height 26
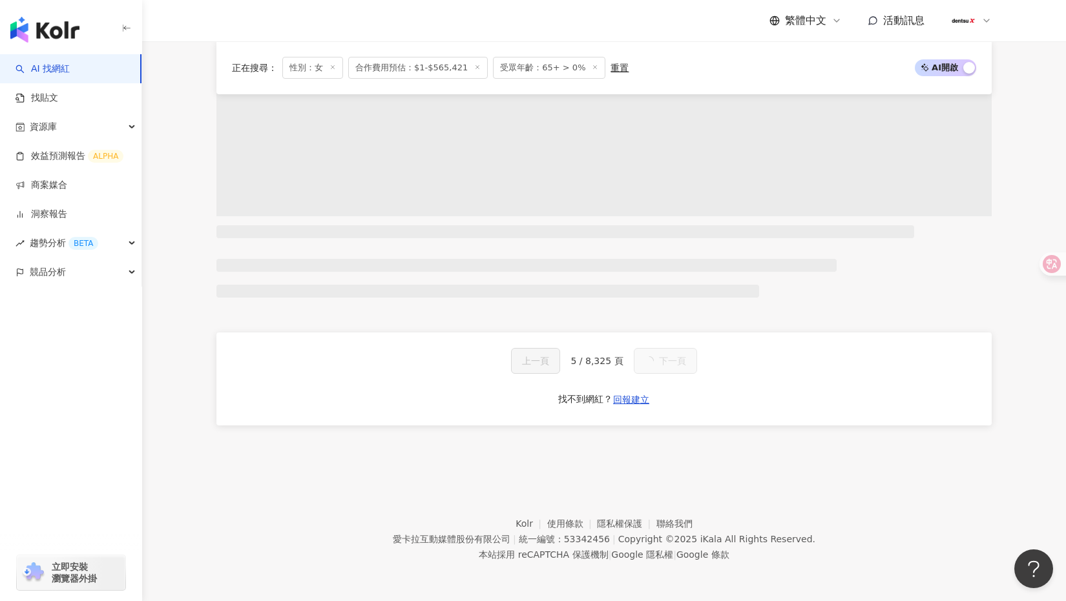
scroll to position [2407, 0]
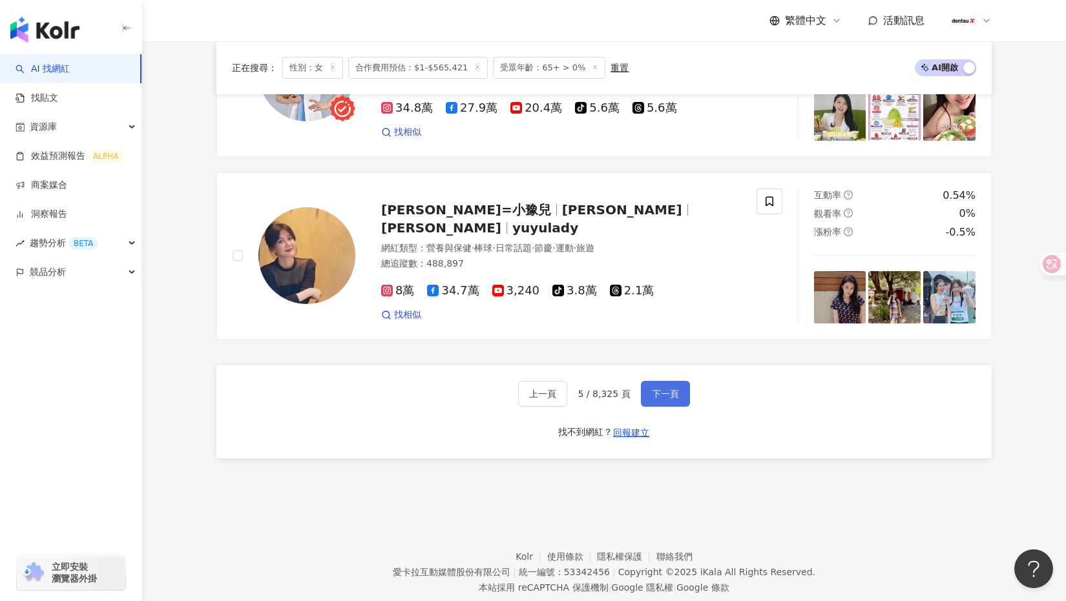
click at [660, 389] on span "下一頁" at bounding box center [665, 394] width 27 height 10
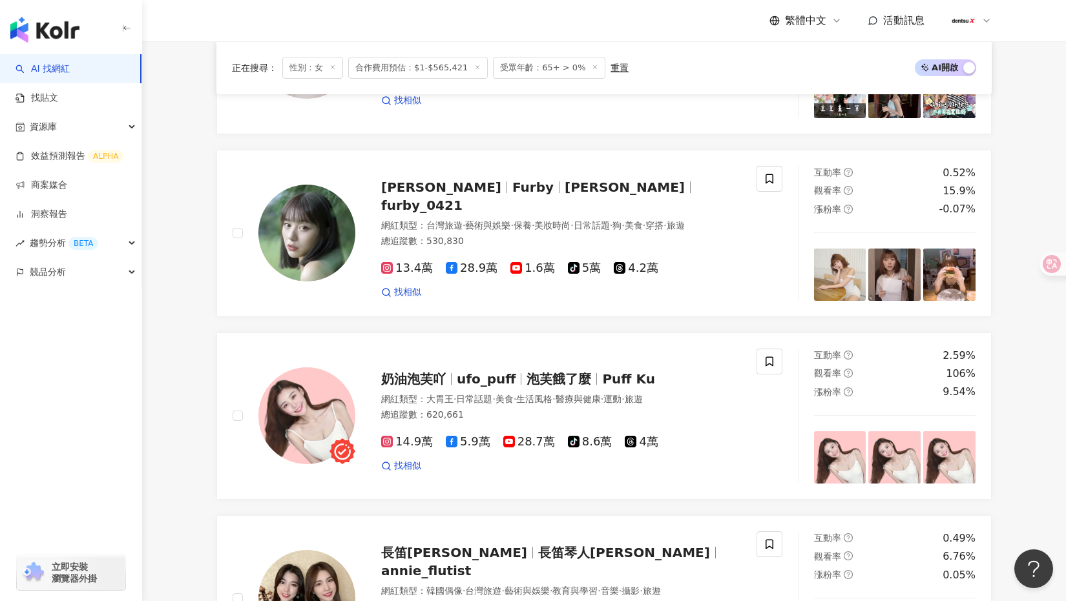
scroll to position [2392, 0]
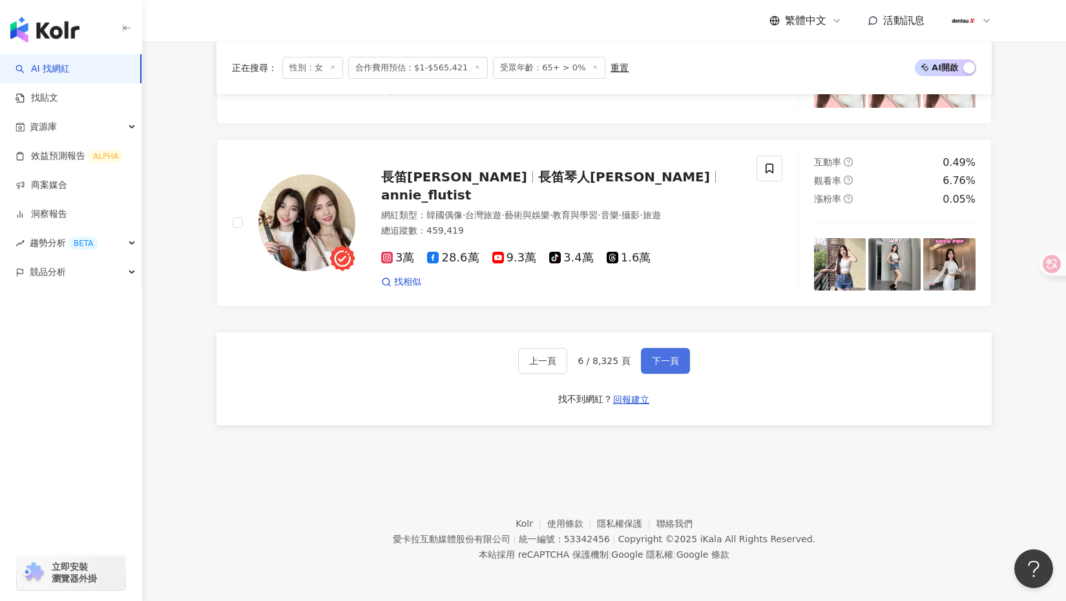
click at [663, 364] on span "下一頁" at bounding box center [665, 361] width 27 height 10
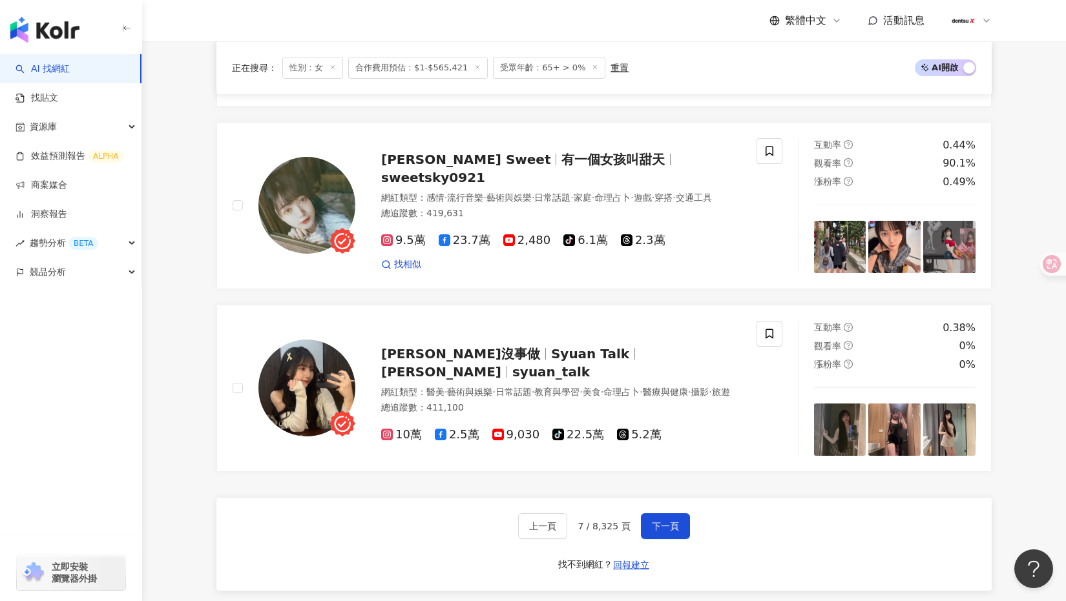
scroll to position [2319, 0]
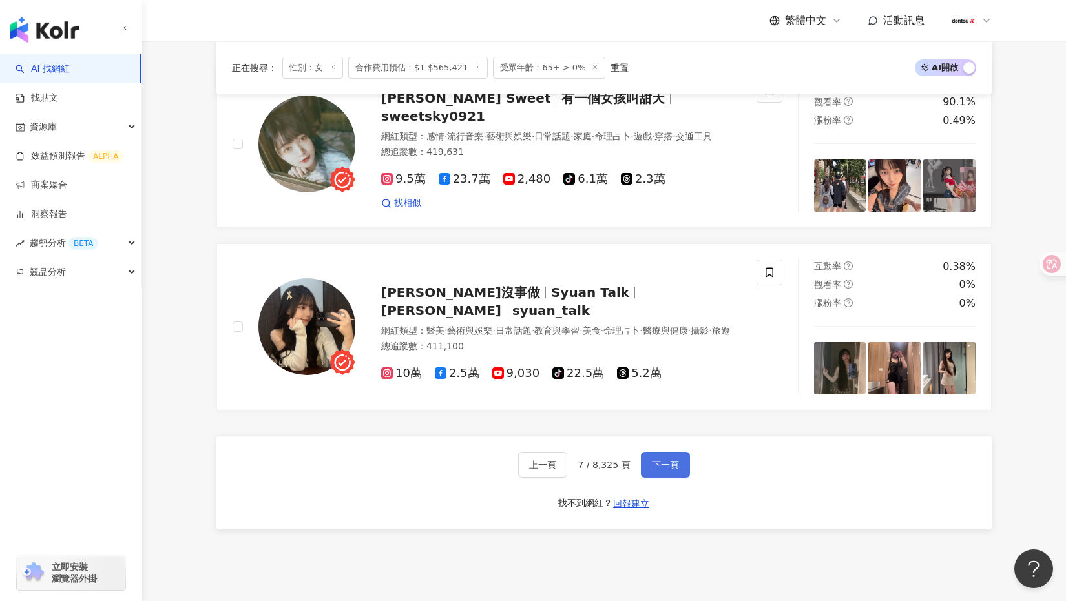
click at [670, 458] on button "下一頁" at bounding box center [665, 465] width 49 height 26
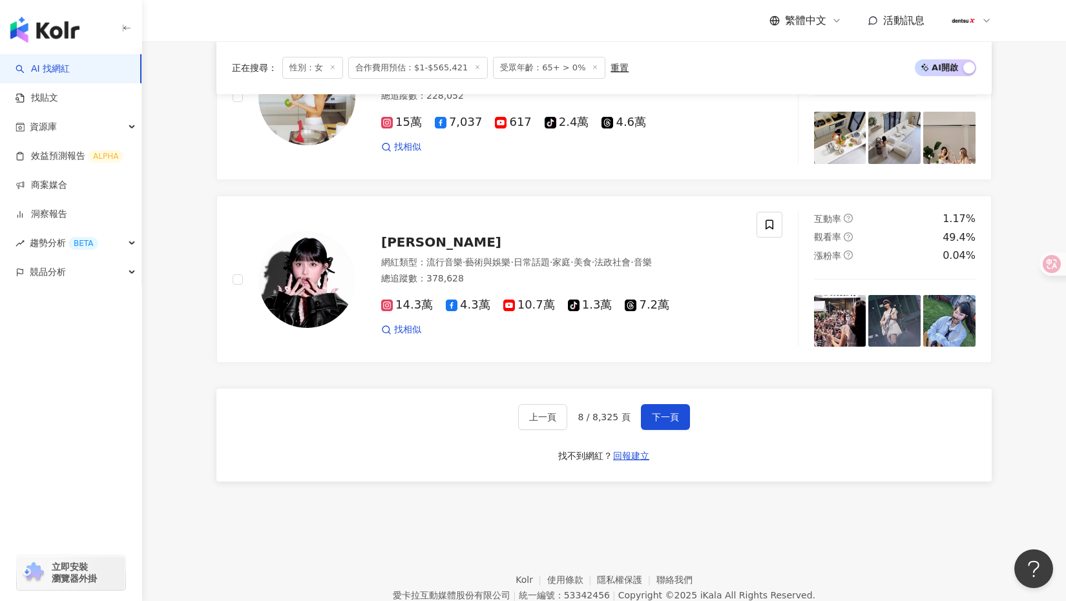
scroll to position [2373, 0]
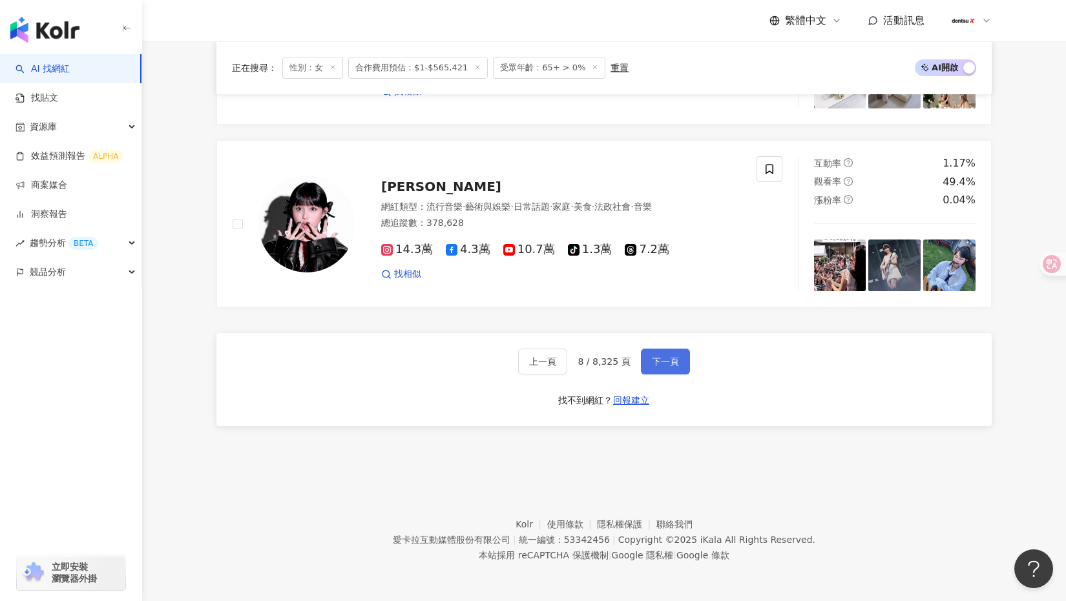
click at [660, 362] on span "下一頁" at bounding box center [665, 362] width 27 height 10
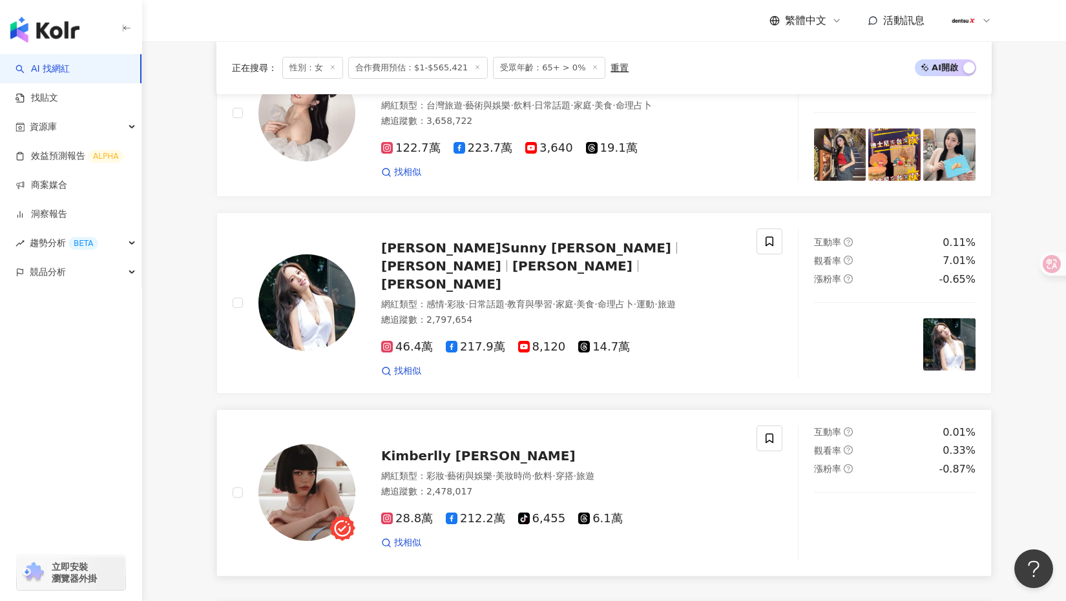
scroll to position [2370, 0]
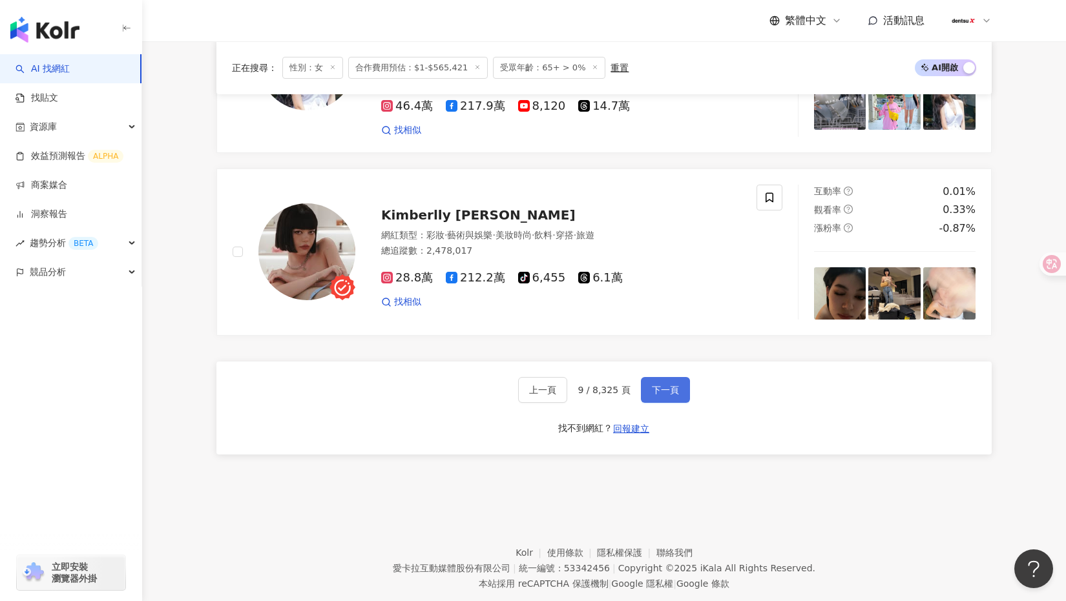
click at [669, 377] on button "下一頁" at bounding box center [665, 390] width 49 height 26
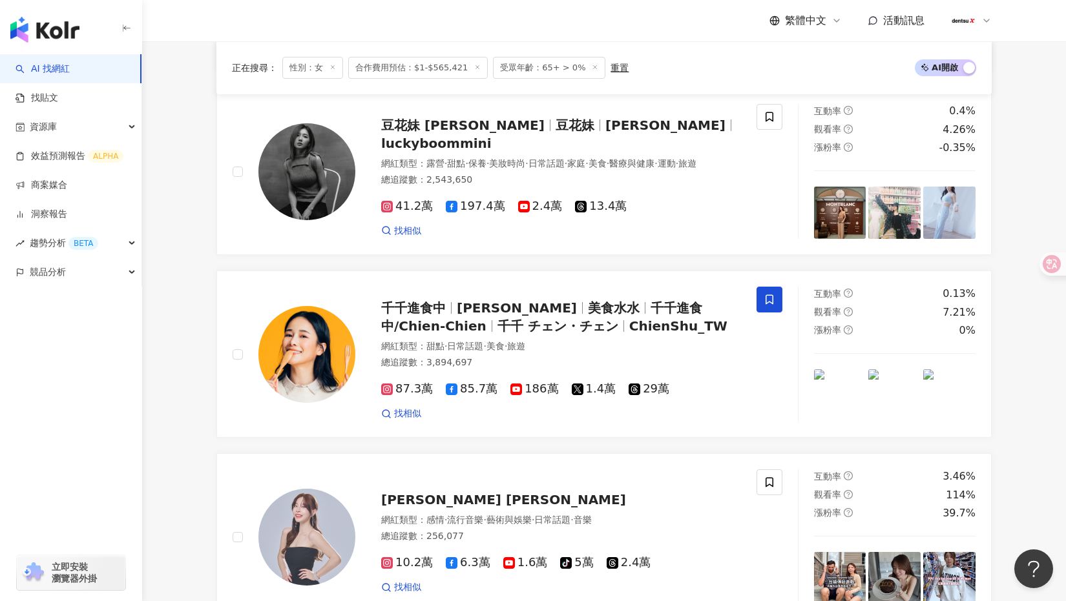
scroll to position [2407, 0]
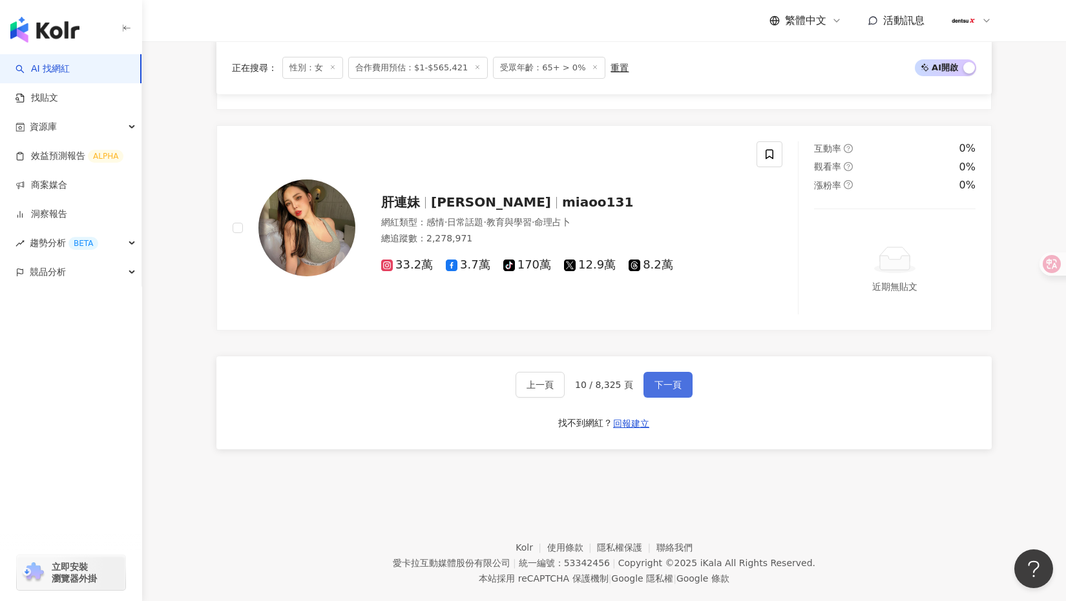
click at [654, 380] on span "下一頁" at bounding box center [667, 385] width 27 height 10
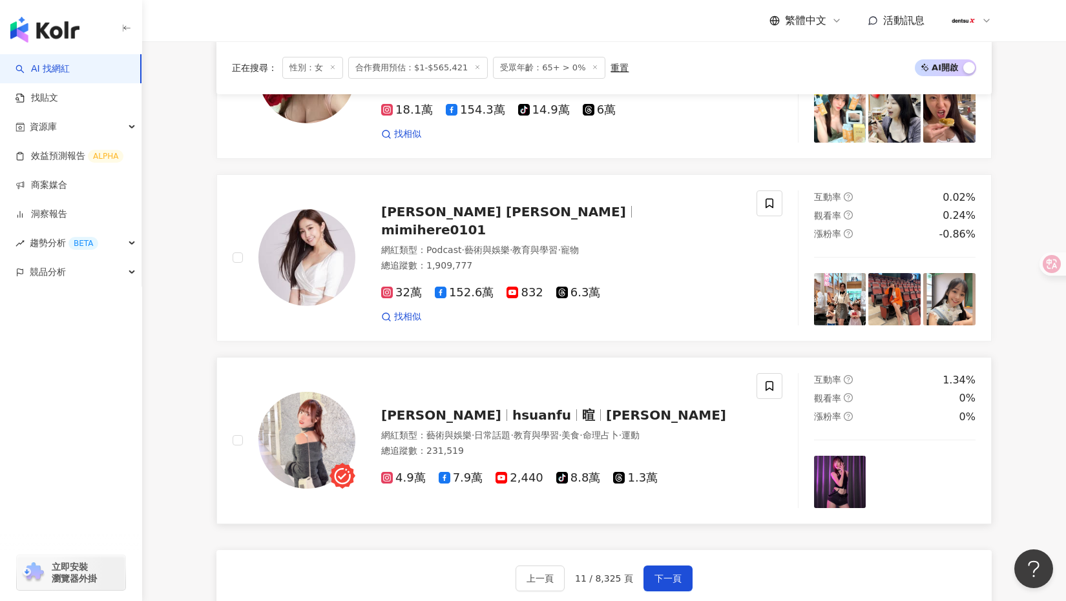
scroll to position [2589, 0]
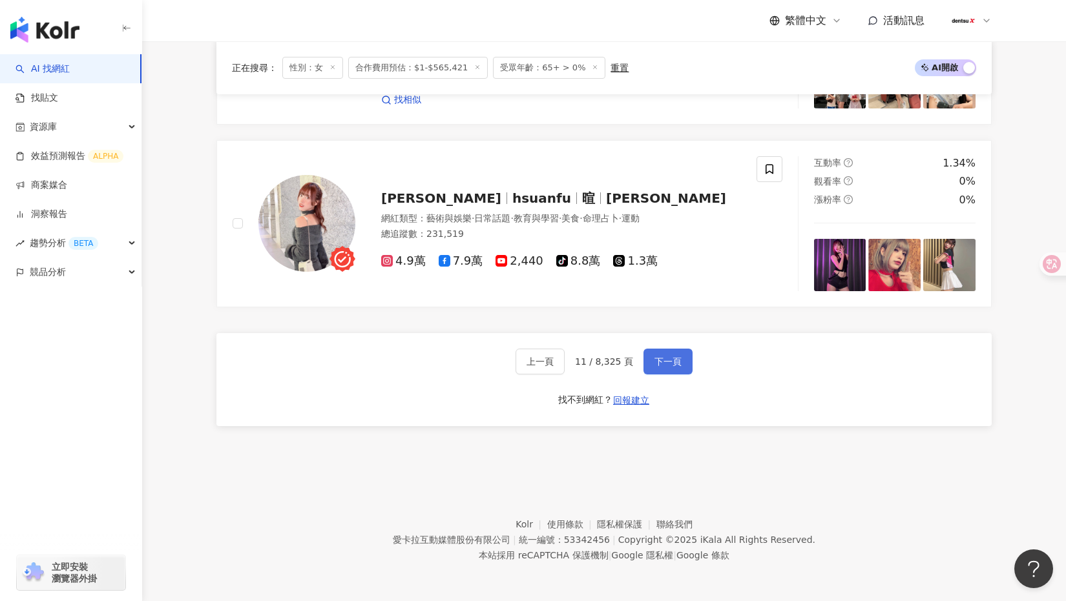
click at [659, 365] on span "下一頁" at bounding box center [667, 362] width 27 height 10
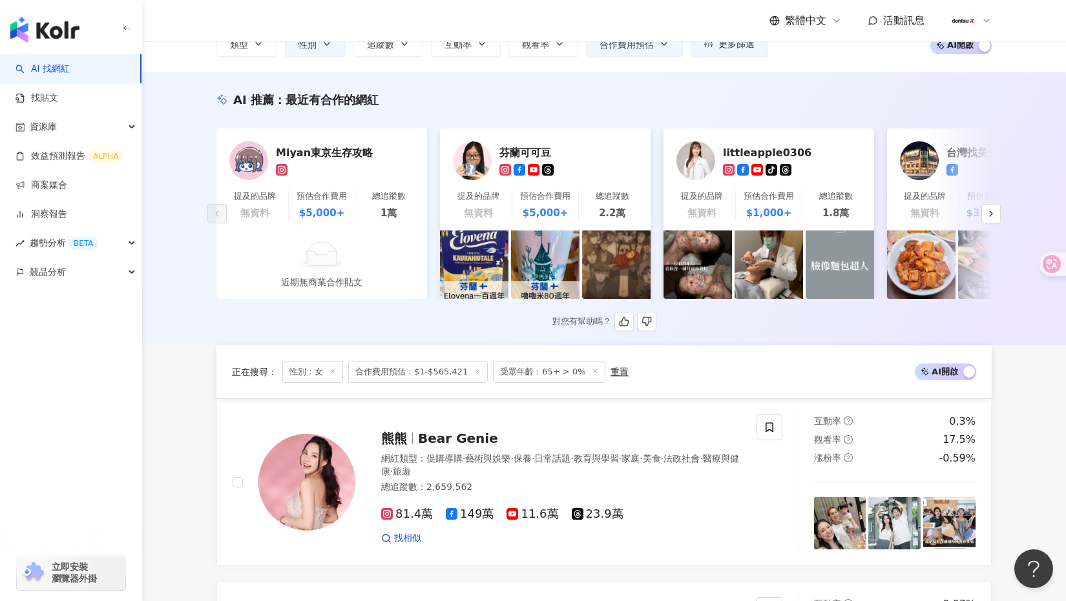
scroll to position [0, 0]
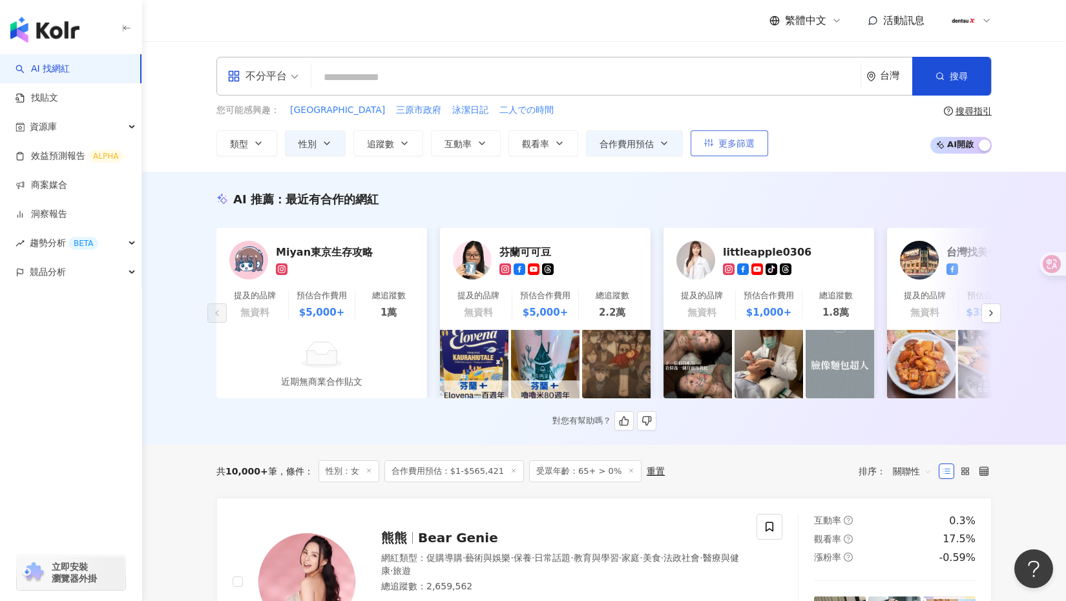
click at [747, 146] on span "更多篩選" at bounding box center [736, 143] width 36 height 10
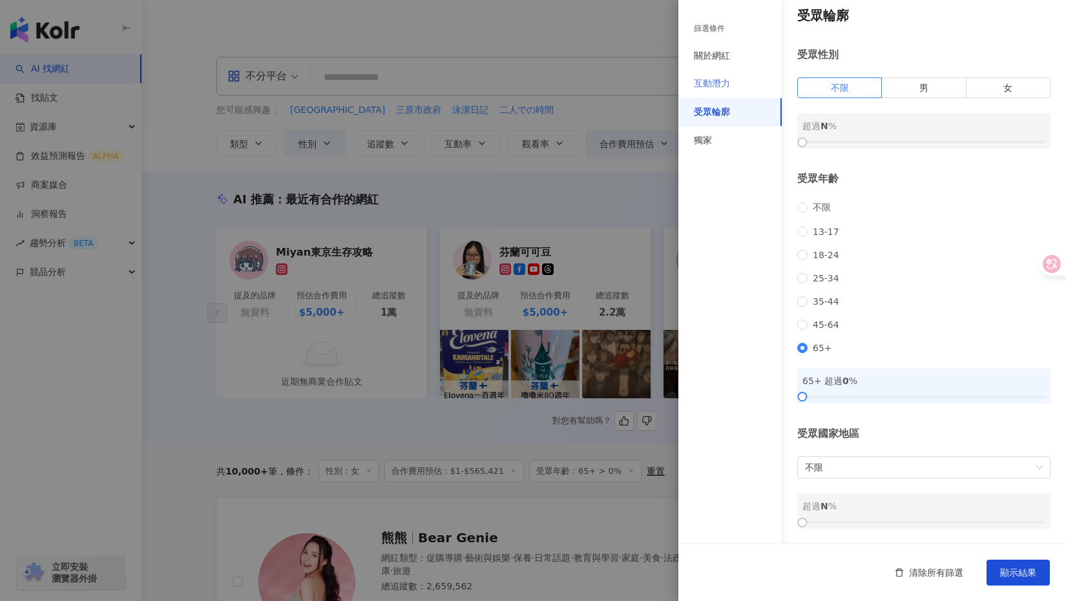
click at [722, 76] on div "互動潛力" at bounding box center [729, 84] width 103 height 28
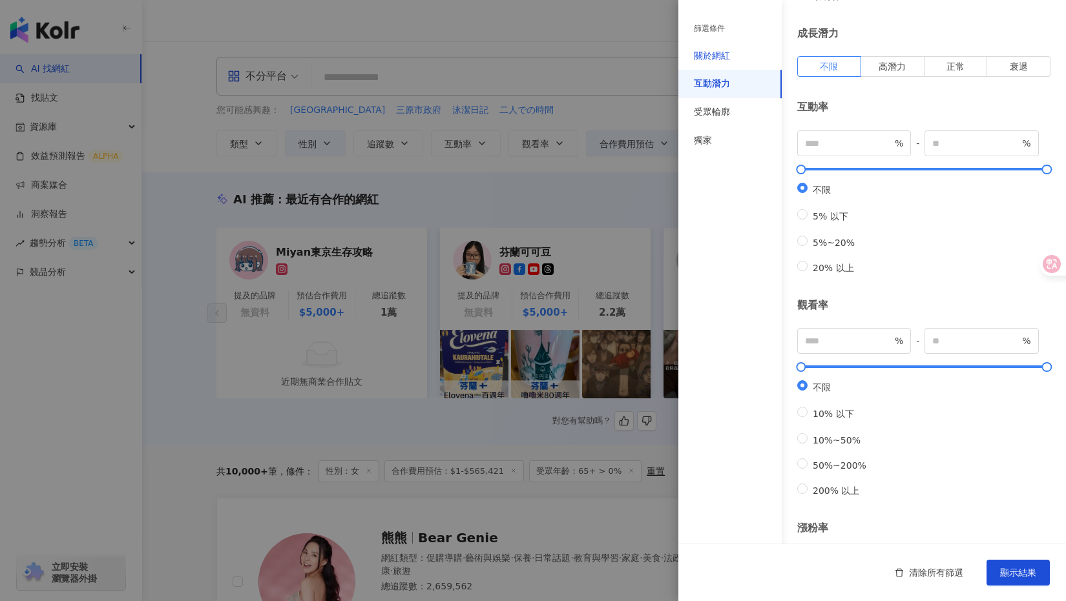
click at [722, 59] on div "關於網紅" at bounding box center [712, 56] width 36 height 13
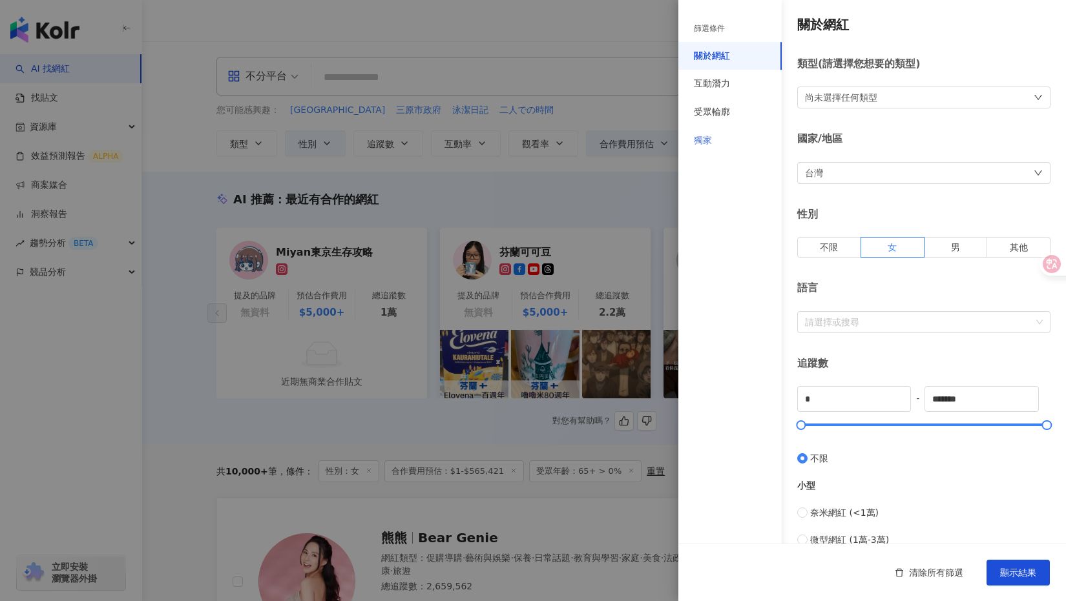
click at [713, 137] on div "獨家" at bounding box center [729, 141] width 103 height 28
